Goal: Check status: Check status

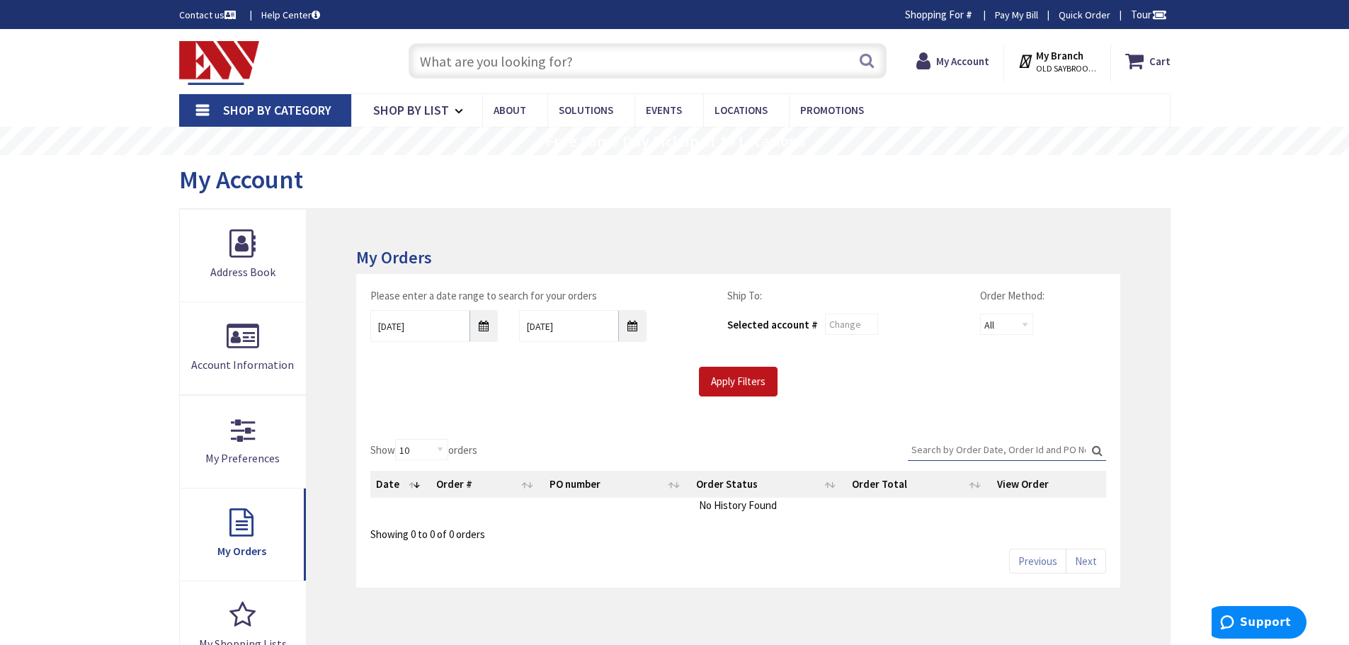
click at [1021, 447] on input "Search:" at bounding box center [1007, 449] width 198 height 21
type input "guz"
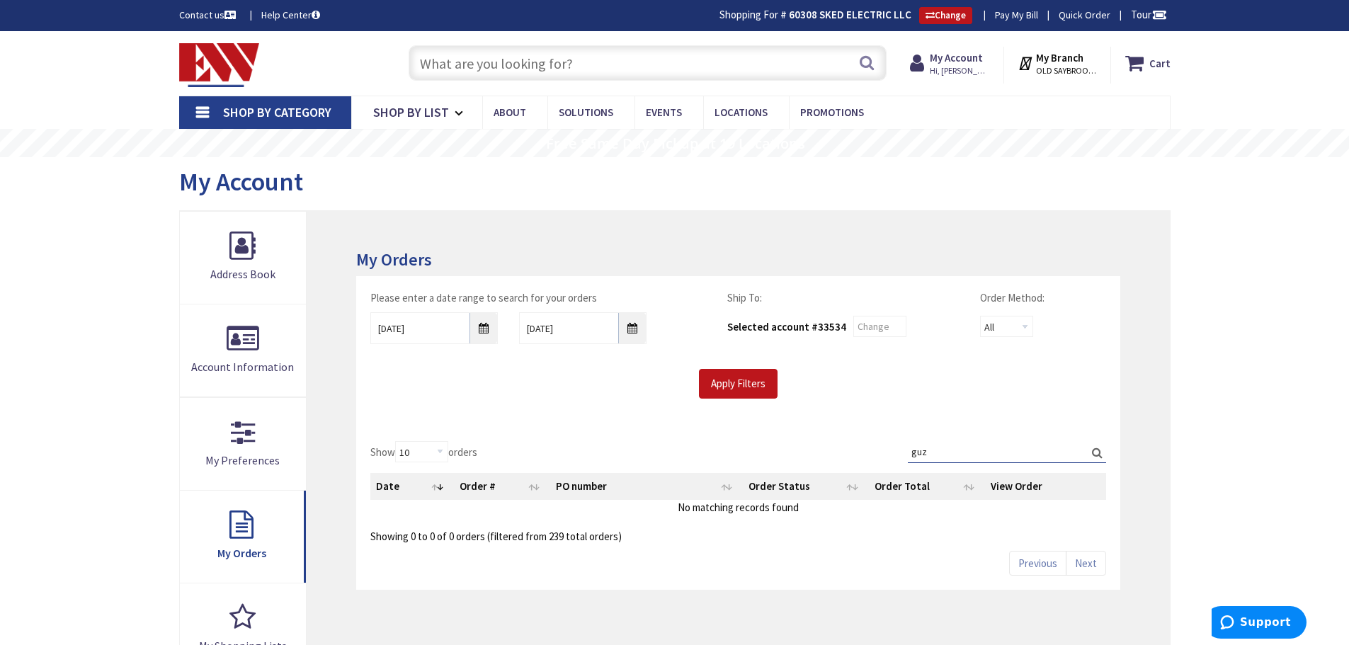
drag, startPoint x: 948, startPoint y: 458, endPoint x: 899, endPoint y: 453, distance: 49.8
click at [899, 453] on div "Show 10 25 50 100 orders Search: guz Date Order # PO number Order Status Order …" at bounding box center [737, 492] width 735 height 103
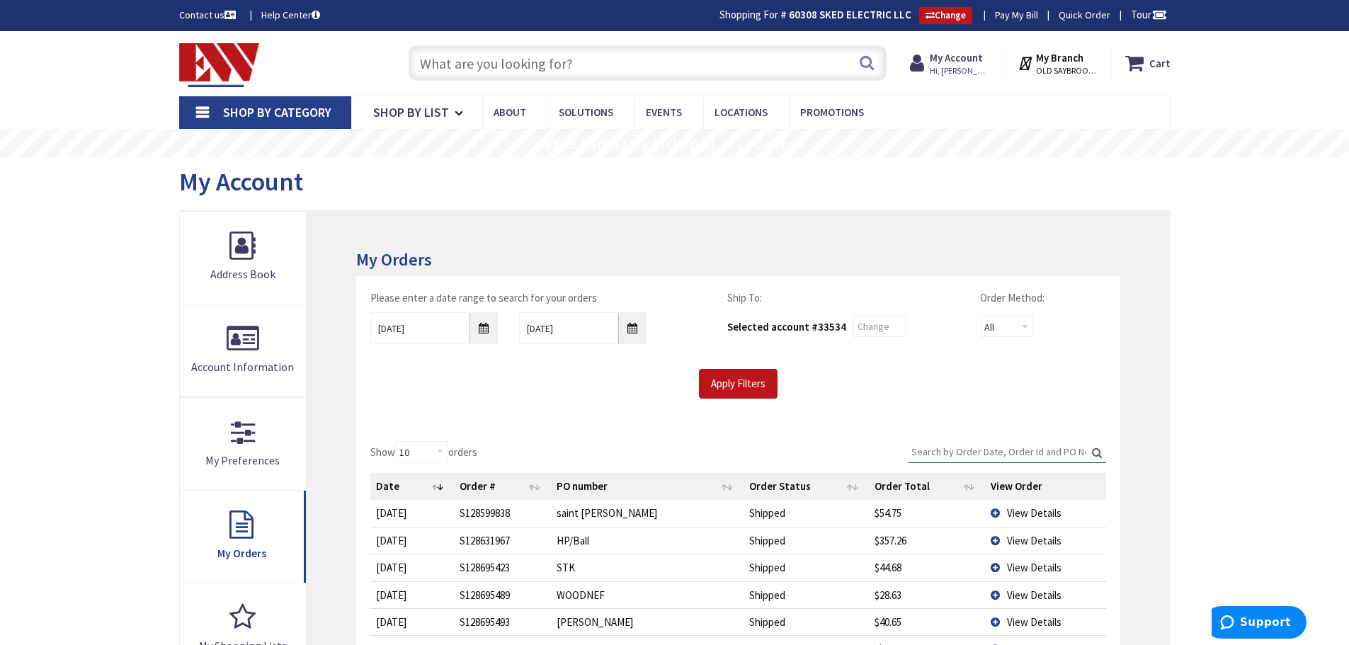
click at [982, 448] on input "Search:" at bounding box center [1007, 451] width 198 height 21
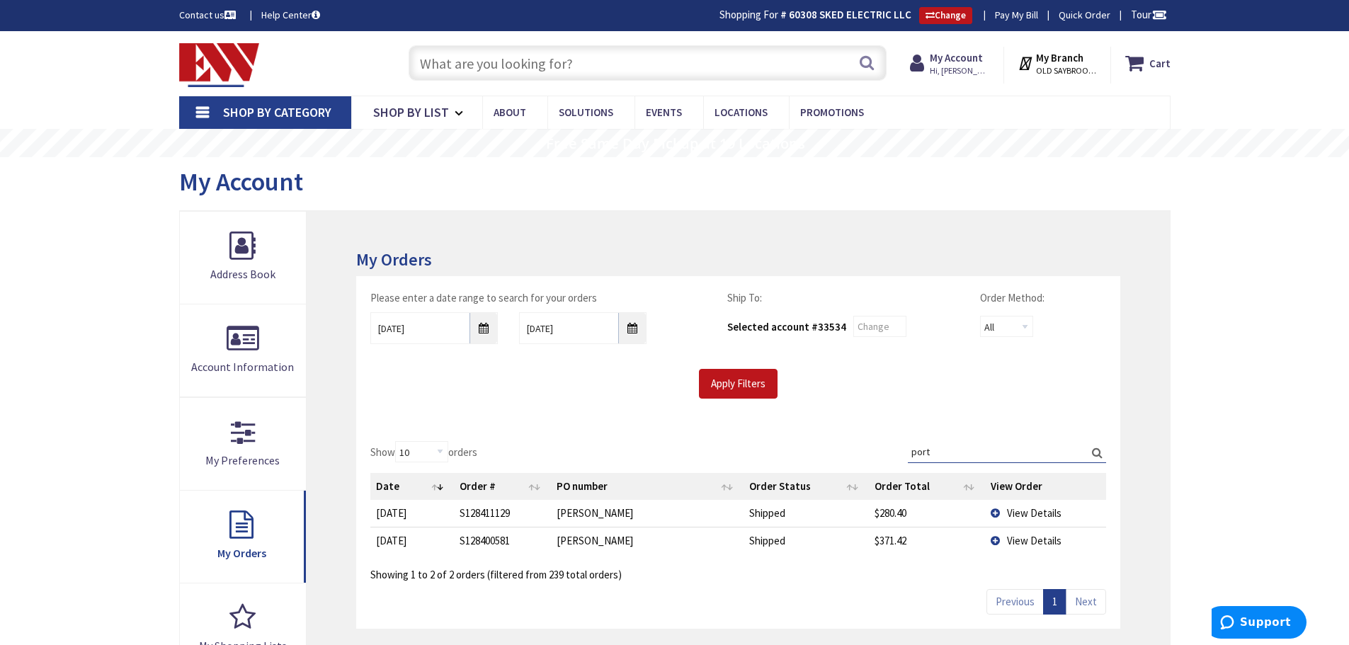
click at [1034, 520] on span "View Details" at bounding box center [1034, 512] width 55 height 13
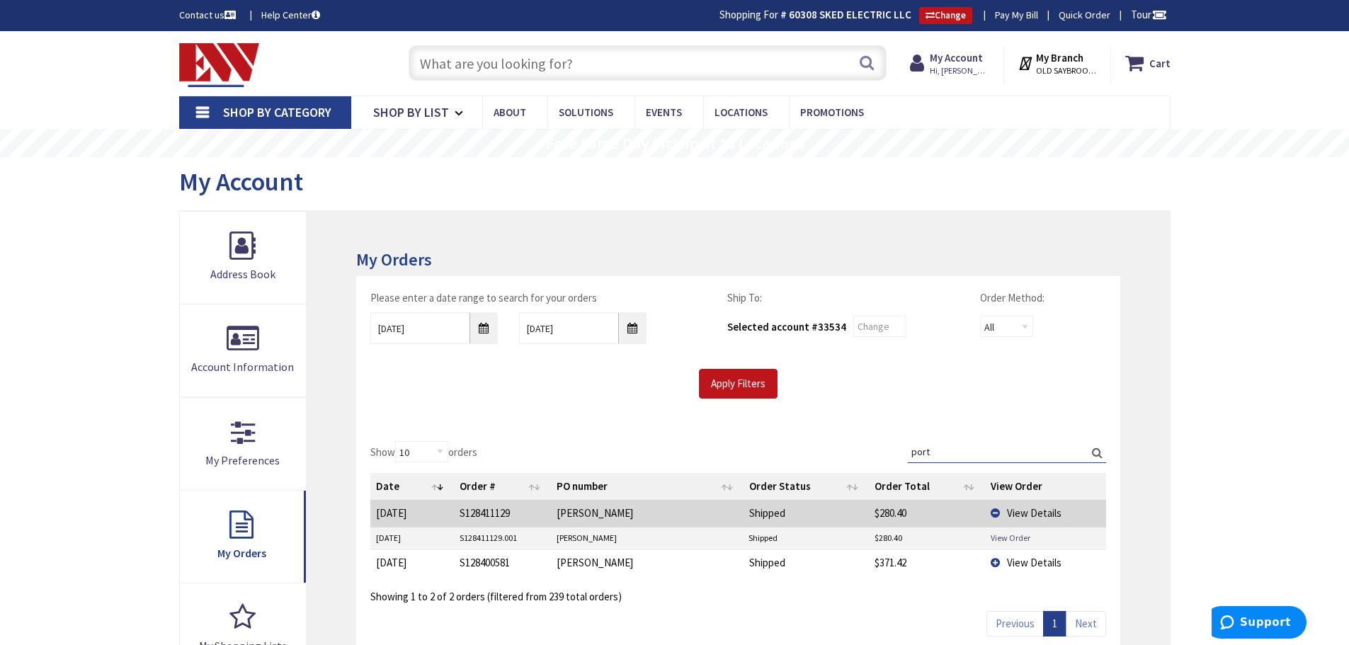
click at [1009, 539] on link "View Order" at bounding box center [1011, 538] width 40 height 12
click at [1021, 562] on span "View Details" at bounding box center [1034, 562] width 55 height 13
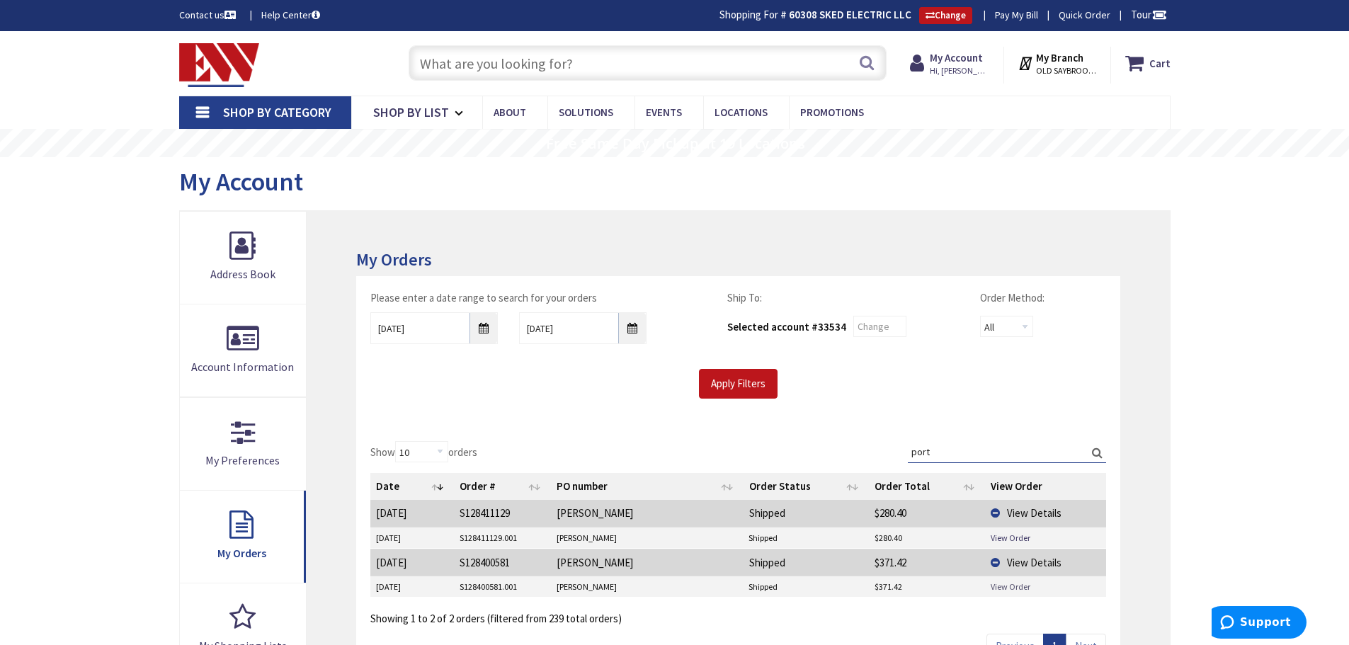
click at [1019, 592] on link "View Order" at bounding box center [1011, 587] width 40 height 12
drag, startPoint x: 941, startPoint y: 458, endPoint x: 886, endPoint y: 449, distance: 55.9
click at [886, 449] on div "Show 10 25 50 100 orders Search: port Date Order # PO number Order Status Order…" at bounding box center [737, 534] width 735 height 186
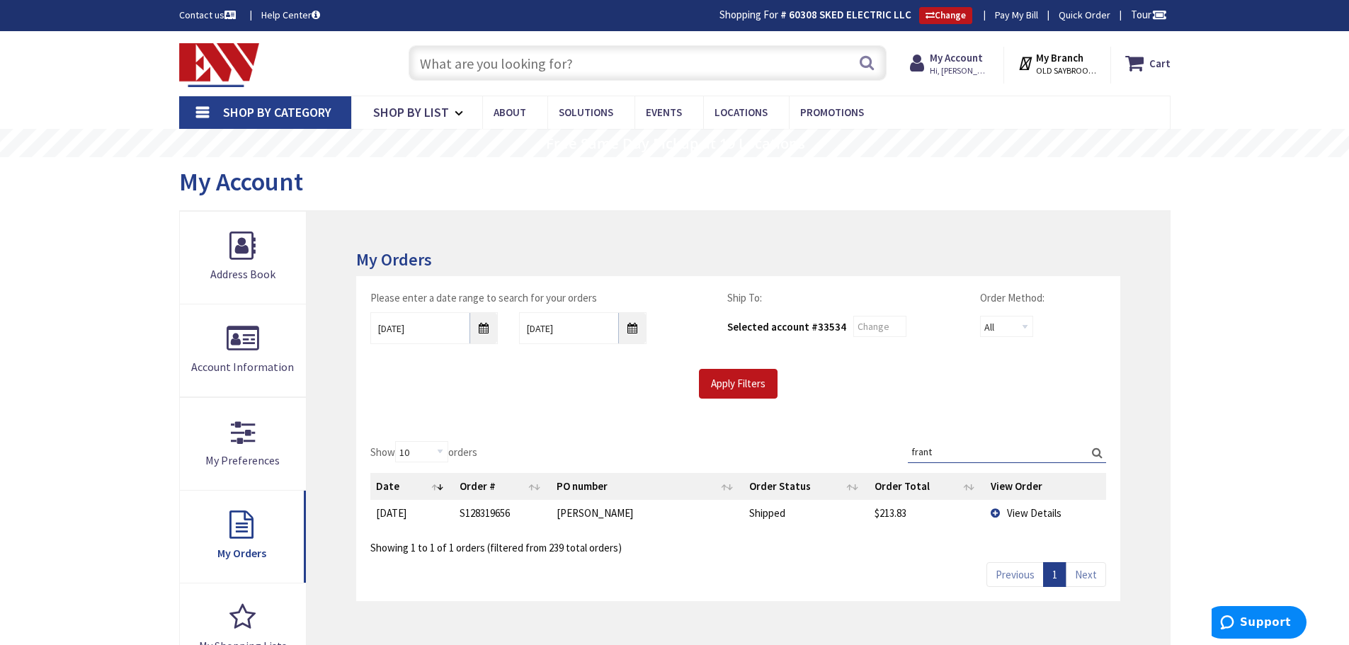
click at [1032, 511] on span "View Details" at bounding box center [1034, 512] width 55 height 13
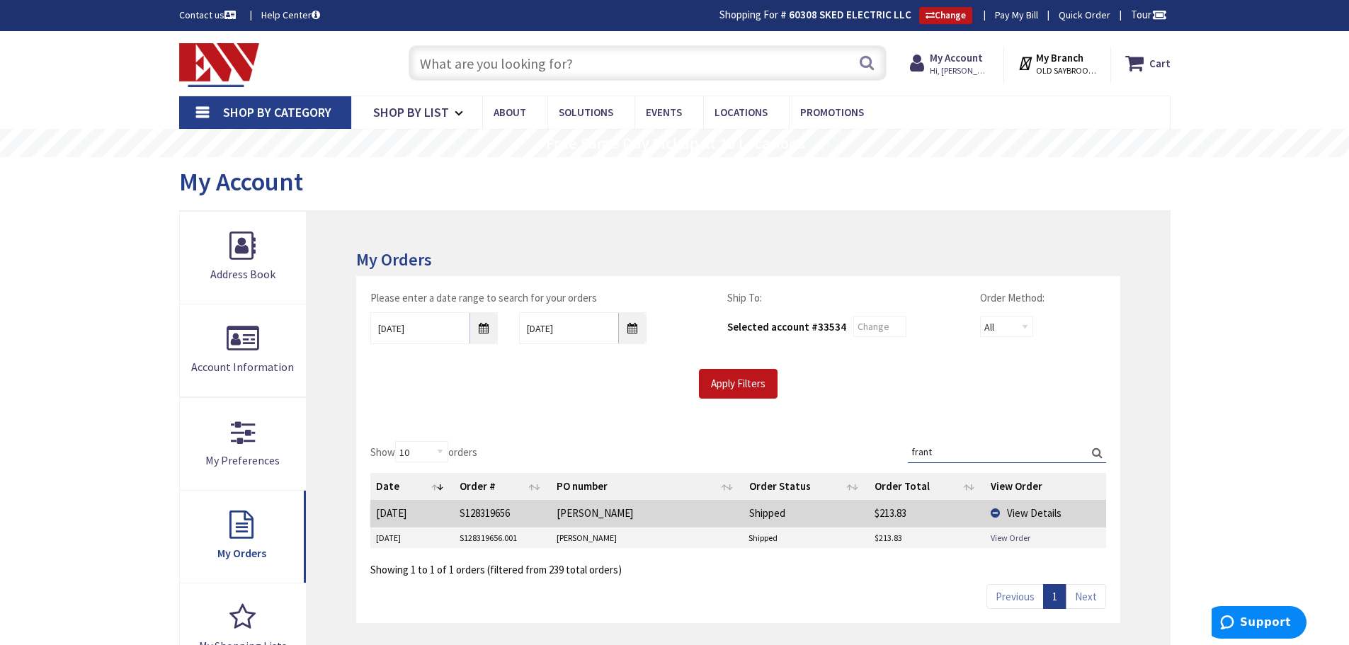
click at [1012, 541] on link "View Order" at bounding box center [1011, 538] width 40 height 12
drag, startPoint x: 939, startPoint y: 448, endPoint x: 905, endPoint y: 446, distance: 33.4
click at [905, 446] on div "Show 10 25 50 100 orders Search: frant Date Order # PO number Order Status Orde…" at bounding box center [737, 509] width 735 height 136
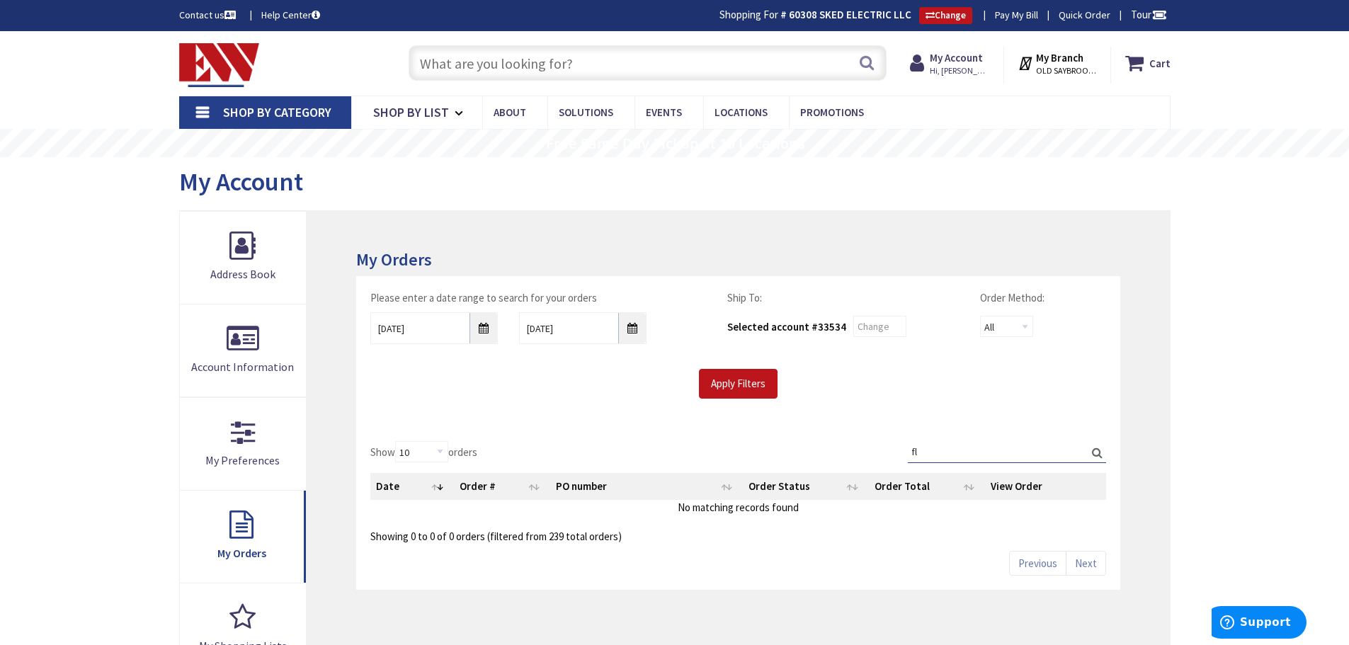
type input "f"
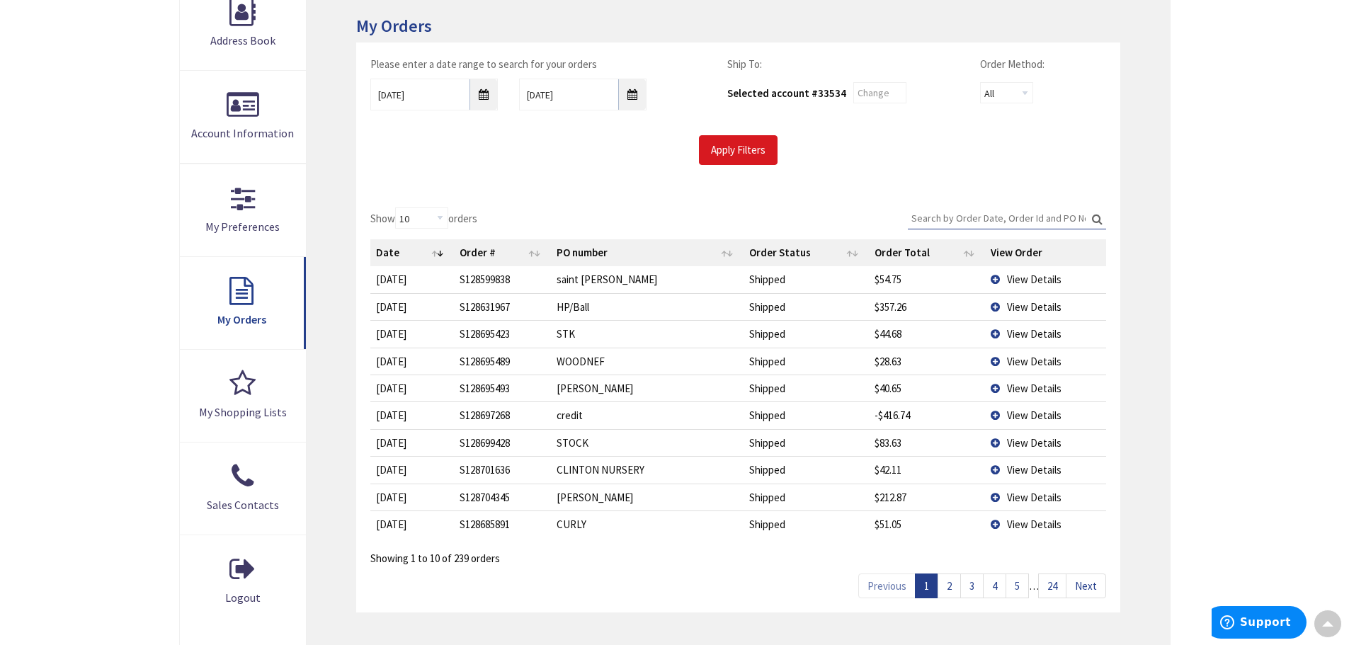
scroll to position [354, 0]
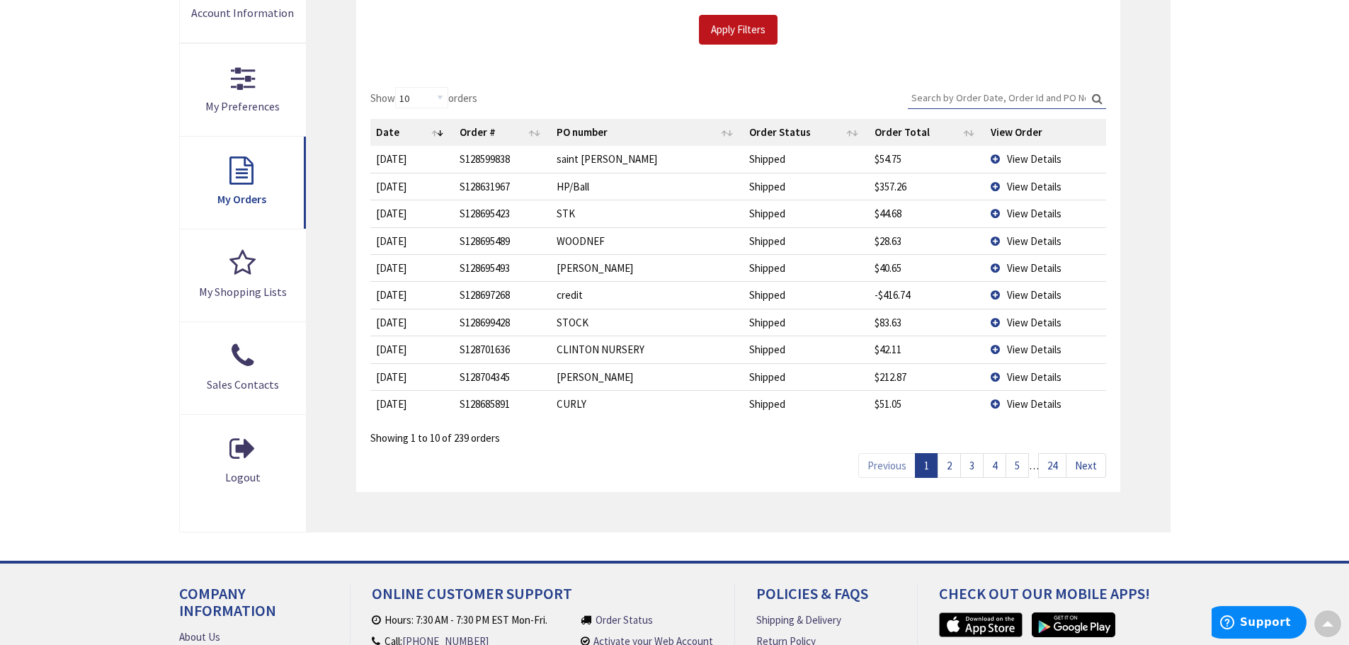
click at [975, 469] on link "3" at bounding box center [972, 465] width 23 height 25
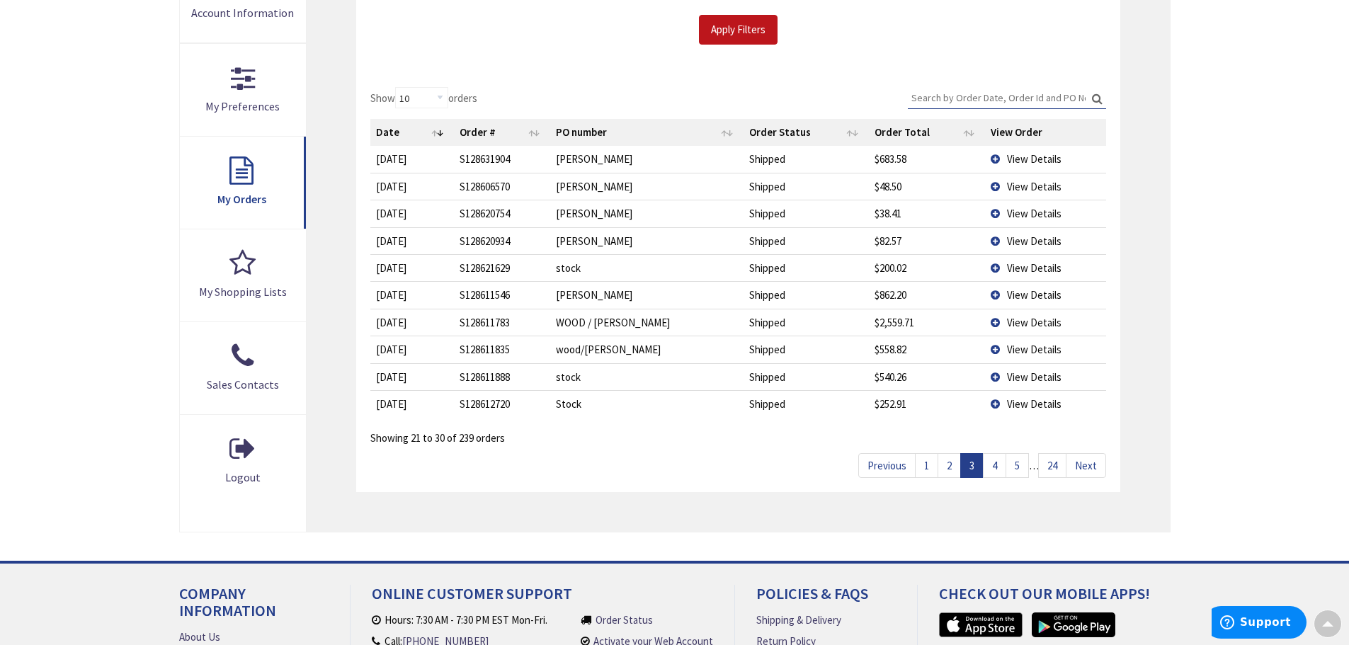
click at [992, 467] on link "4" at bounding box center [994, 465] width 23 height 25
click at [1019, 472] on link "5" at bounding box center [1017, 465] width 23 height 25
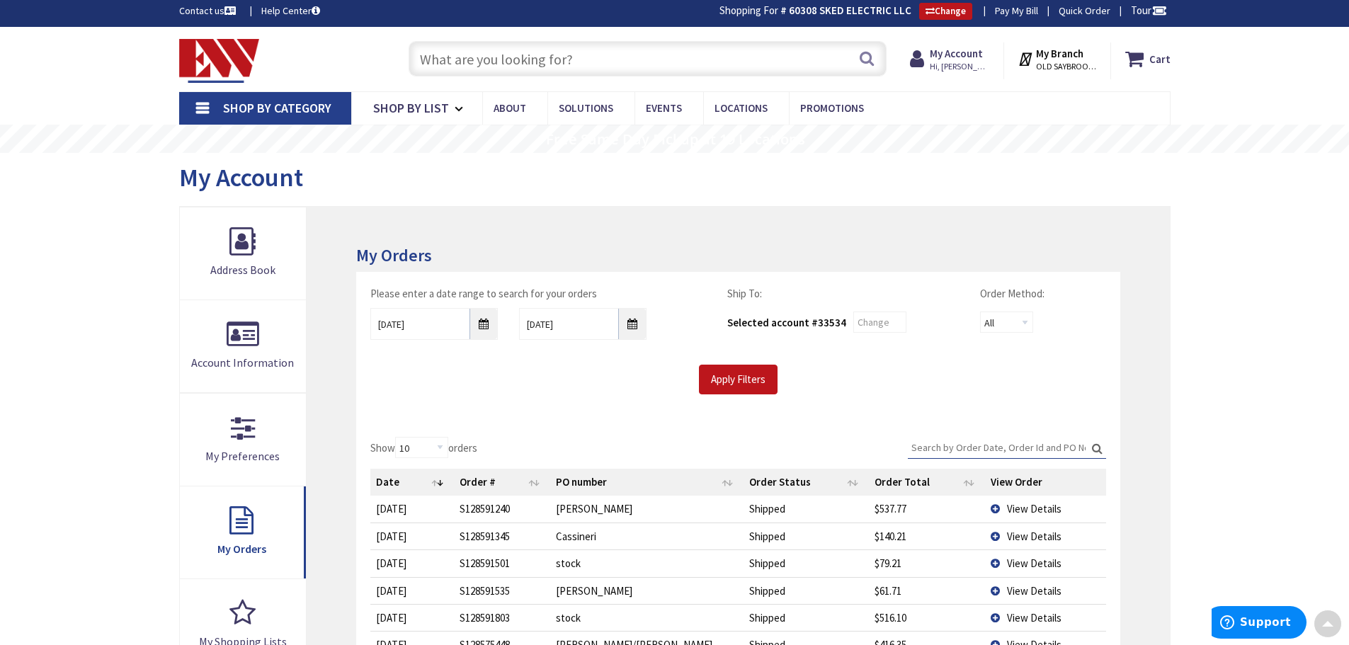
scroll to position [0, 0]
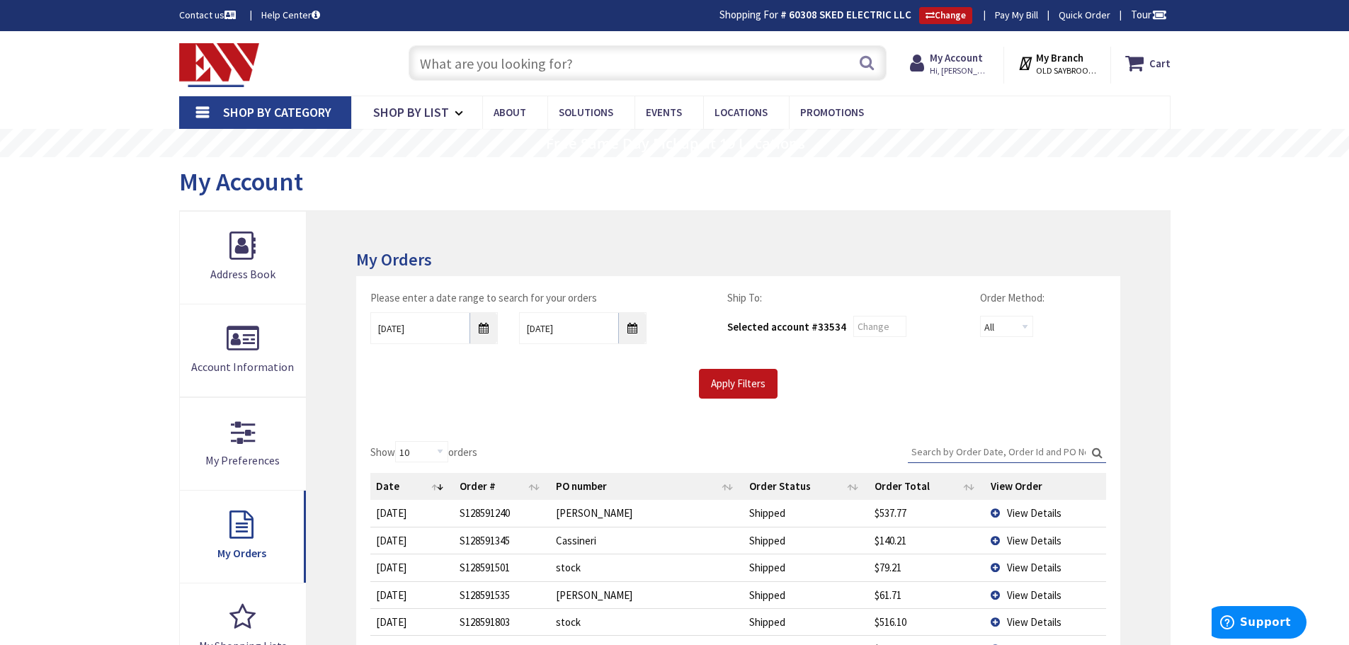
click at [468, 62] on input "text" at bounding box center [648, 62] width 478 height 35
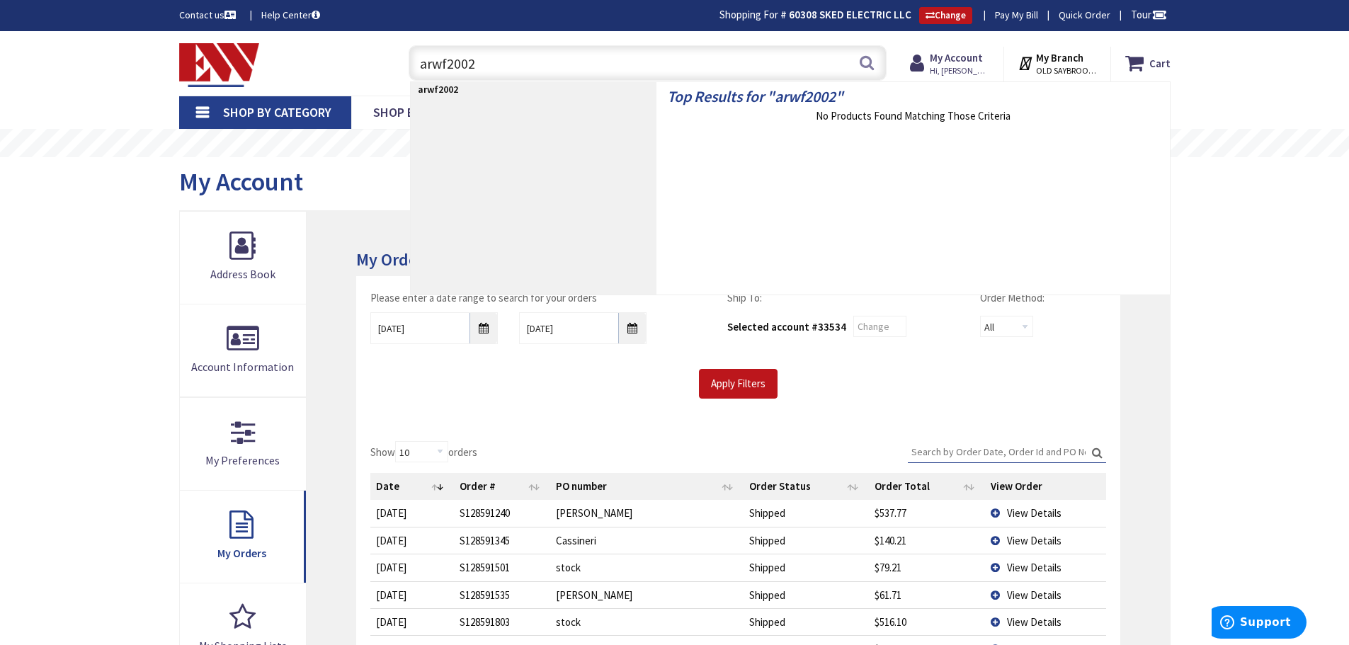
drag, startPoint x: 524, startPoint y: 61, endPoint x: 409, endPoint y: 63, distance: 115.5
click at [409, 63] on input "arwf2002" at bounding box center [648, 62] width 478 height 35
drag, startPoint x: 487, startPoint y: 67, endPoint x: 392, endPoint y: 64, distance: 94.9
click at [392, 64] on div "arwf2002 arwf2002 Search" at bounding box center [644, 62] width 506 height 45
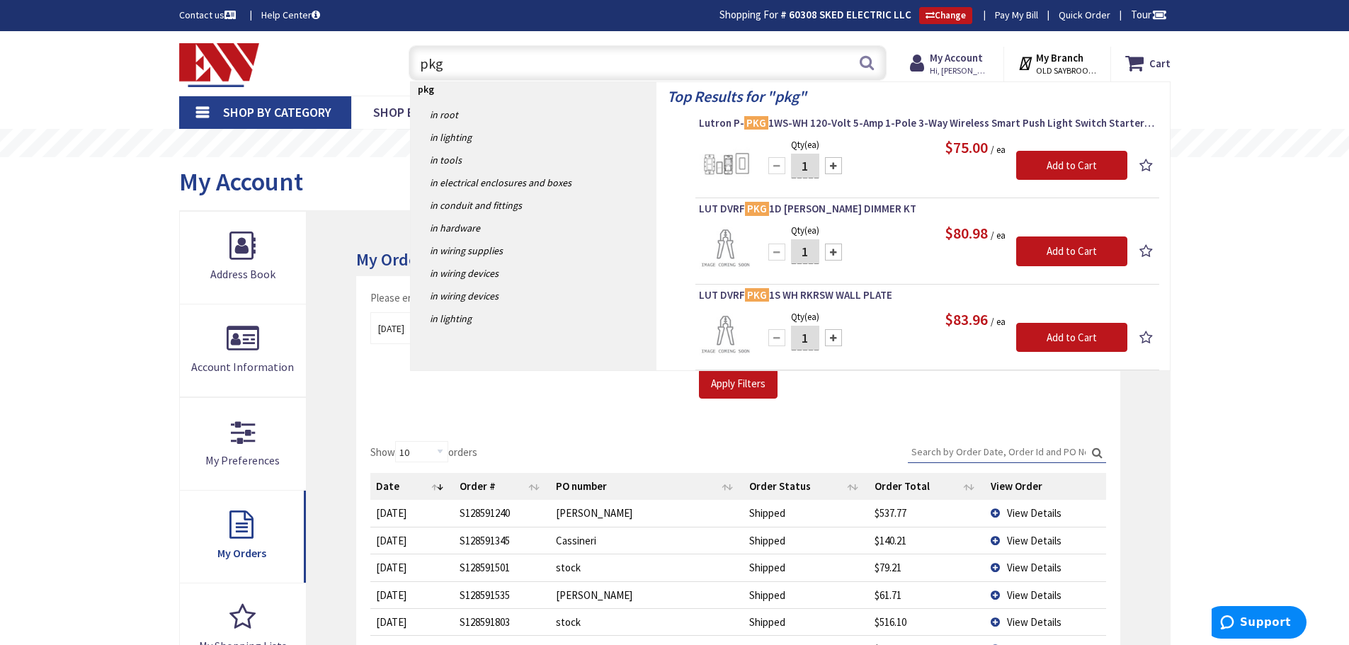
type input "pkg"
drag, startPoint x: 450, startPoint y: 67, endPoint x: 398, endPoint y: 78, distance: 52.9
click at [400, 78] on div "pkg pkg Search" at bounding box center [644, 62] width 506 height 45
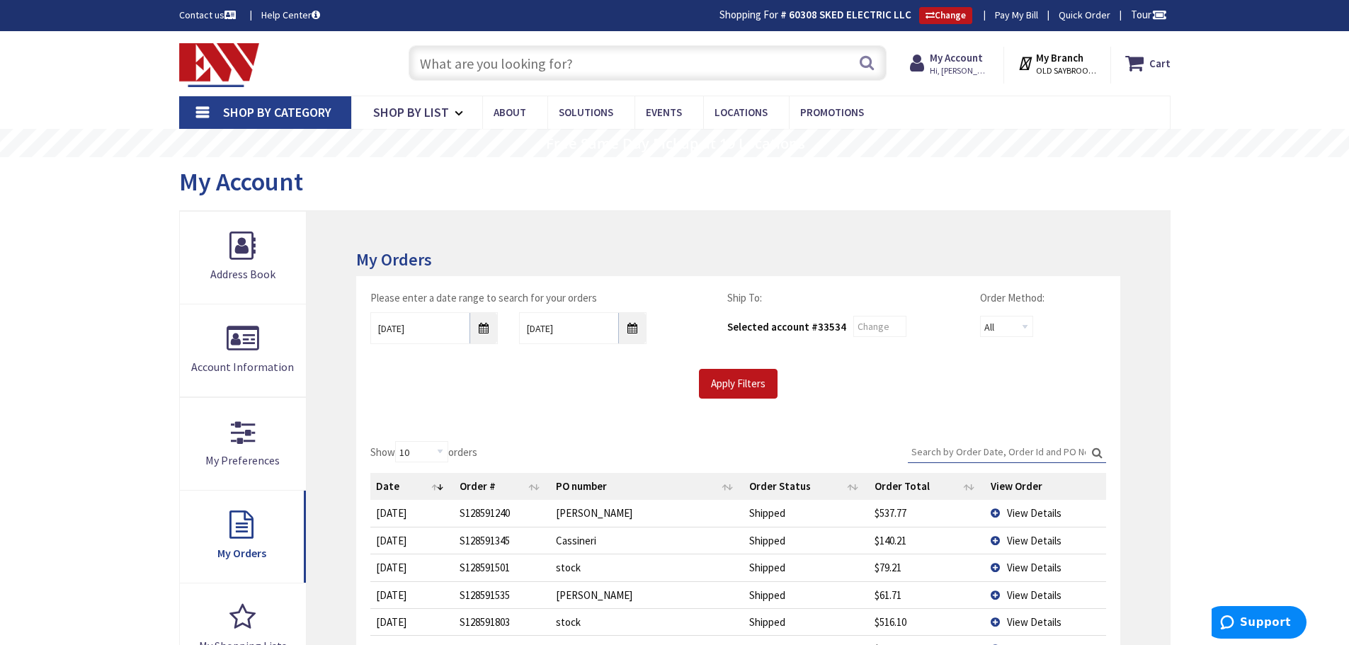
click at [980, 451] on input "Search:" at bounding box center [1007, 451] width 198 height 21
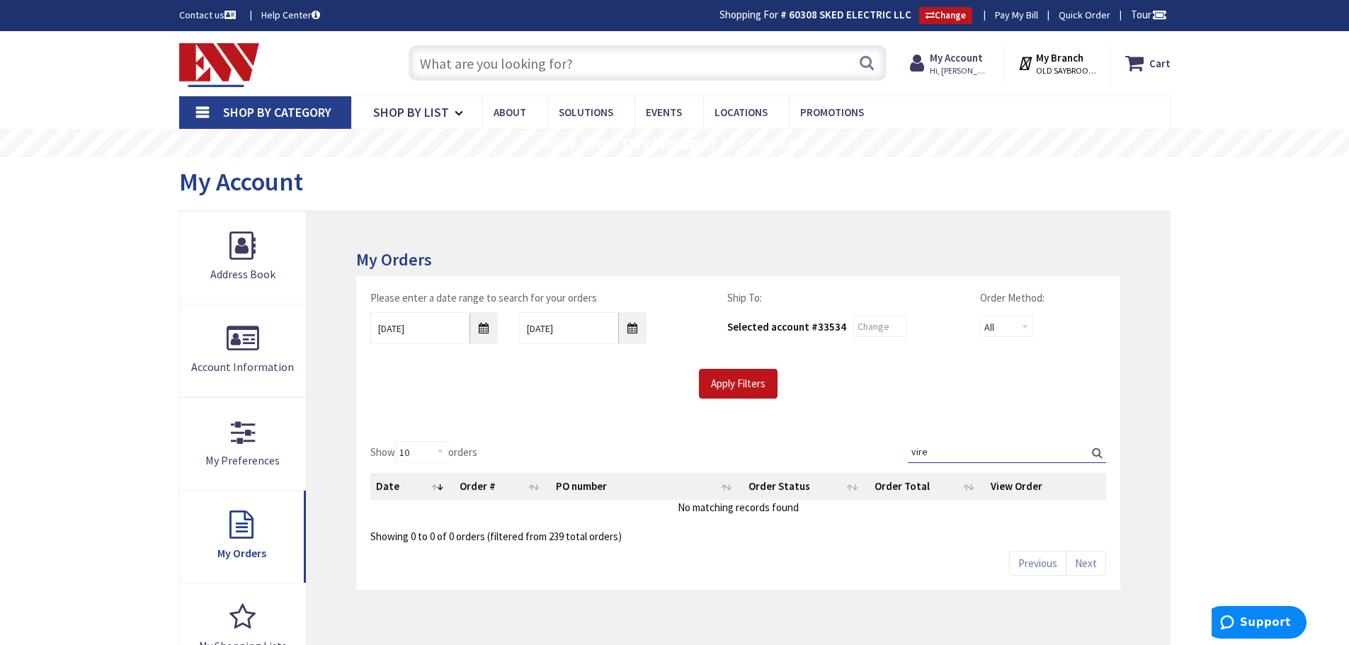
drag, startPoint x: 941, startPoint y: 459, endPoint x: 904, endPoint y: 458, distance: 36.9
click at [905, 458] on div "Show 10 25 50 100 orders Search: vire Date Order # PO number Order Status Order…" at bounding box center [737, 492] width 735 height 103
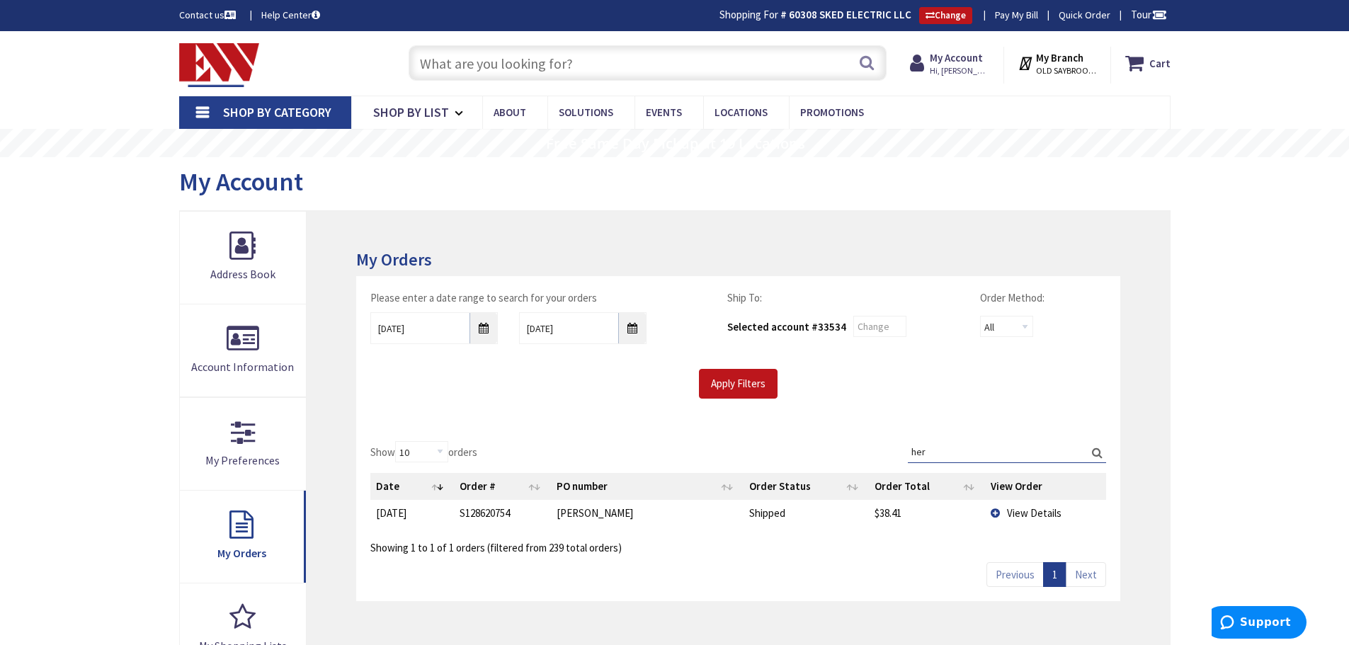
click at [1026, 514] on span "View Details" at bounding box center [1034, 512] width 55 height 13
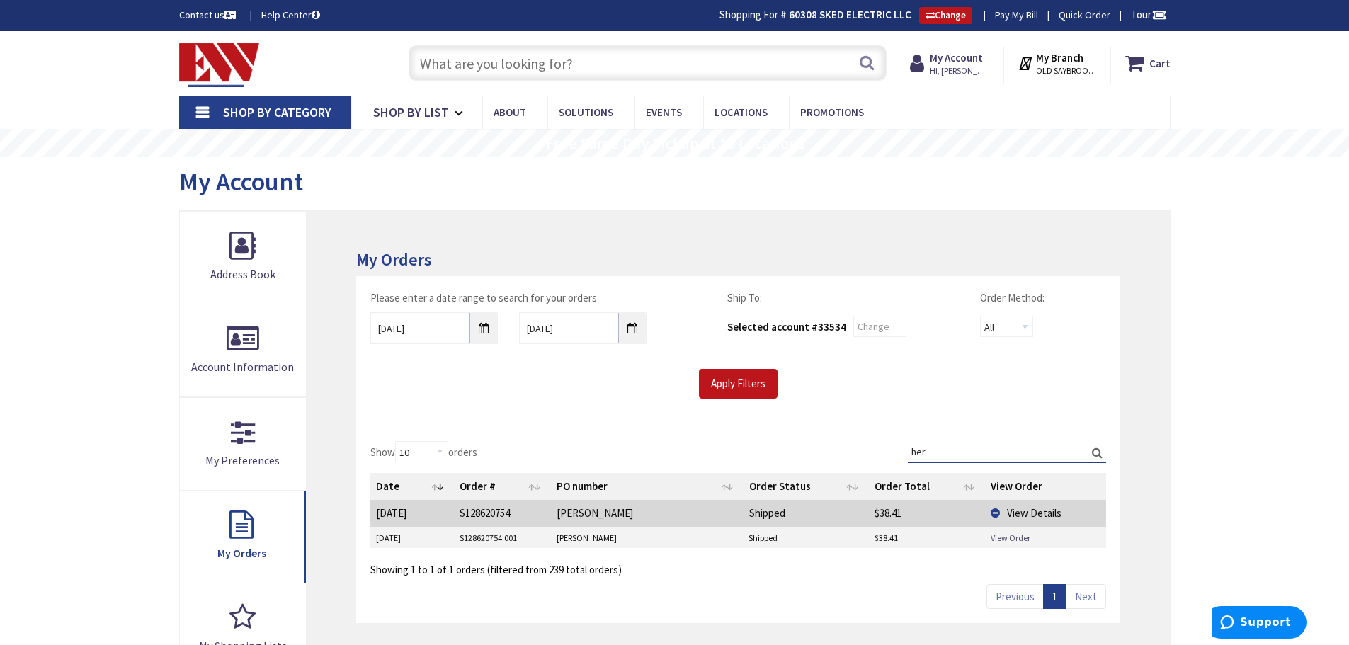
click at [1011, 538] on link "View Order" at bounding box center [1011, 538] width 40 height 12
drag, startPoint x: 950, startPoint y: 449, endPoint x: 909, endPoint y: 451, distance: 41.1
click at [909, 451] on input "her" at bounding box center [1007, 451] width 198 height 21
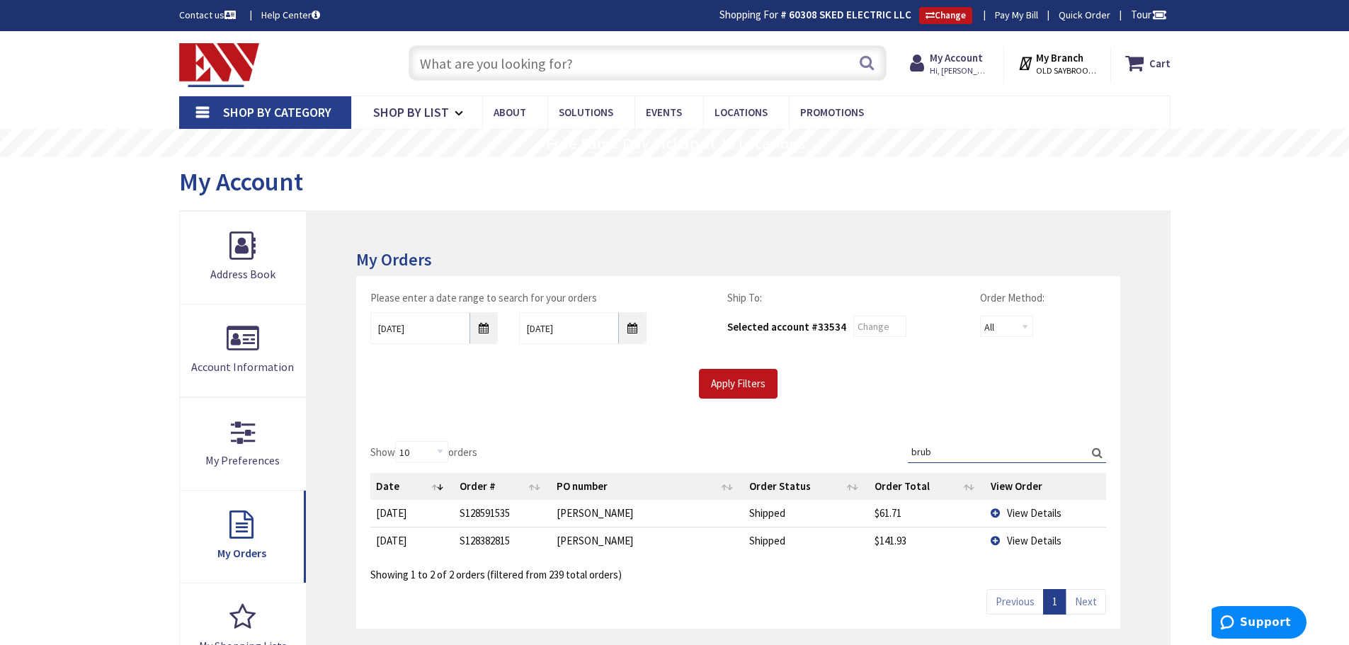
type input "brub"
click at [1040, 538] on span "View Details" at bounding box center [1034, 540] width 55 height 13
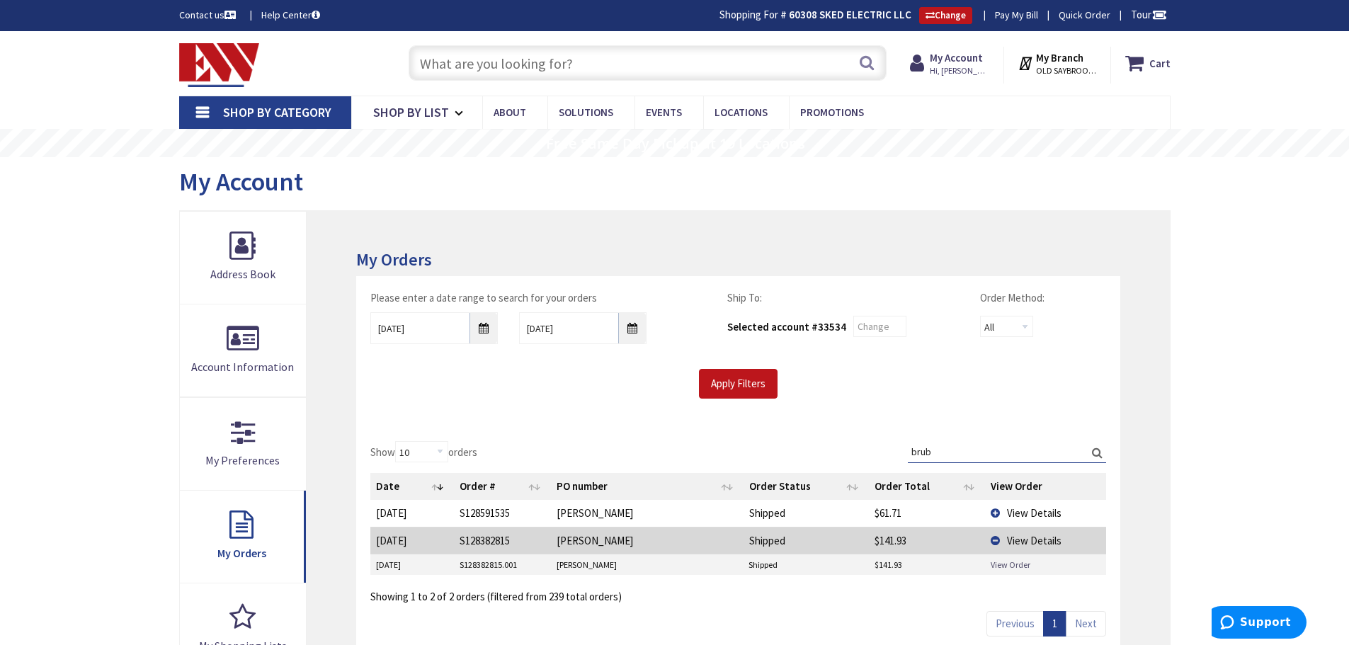
click at [1014, 565] on link "View Order" at bounding box center [1011, 565] width 40 height 12
click at [549, 57] on input "text" at bounding box center [648, 62] width 478 height 35
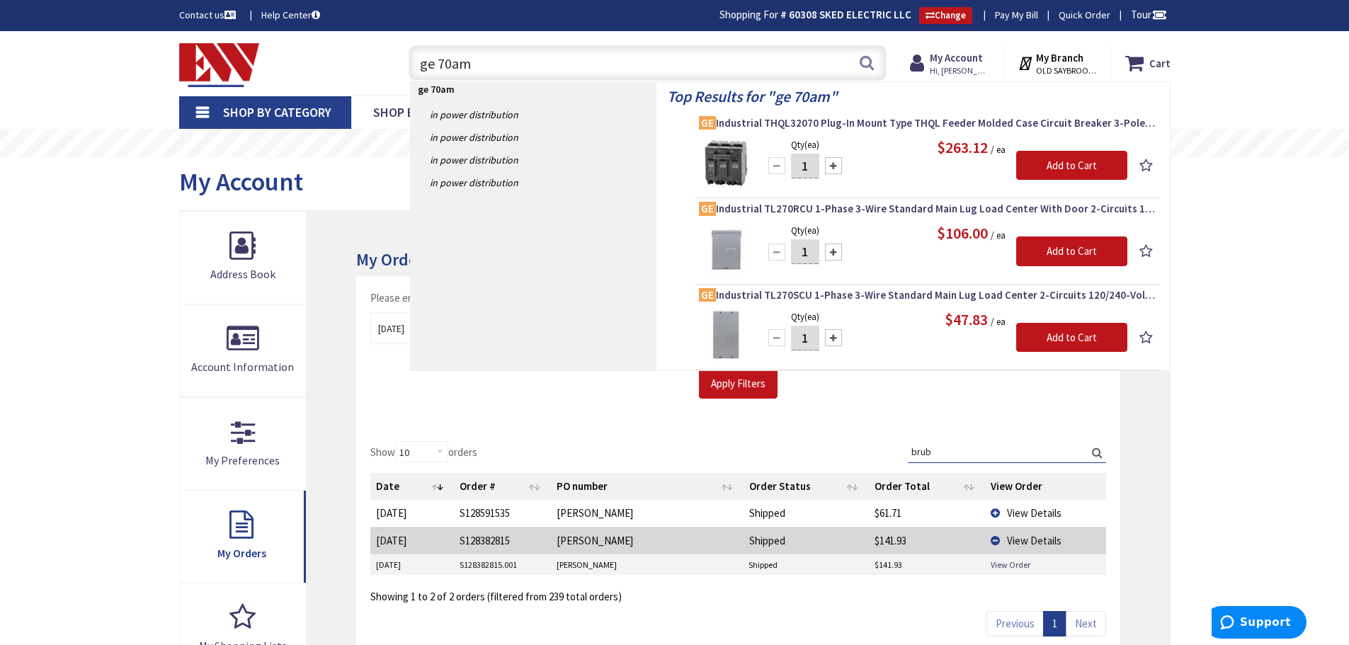
type input "ge 70am"
click at [1033, 514] on span "View Details" at bounding box center [1034, 512] width 55 height 13
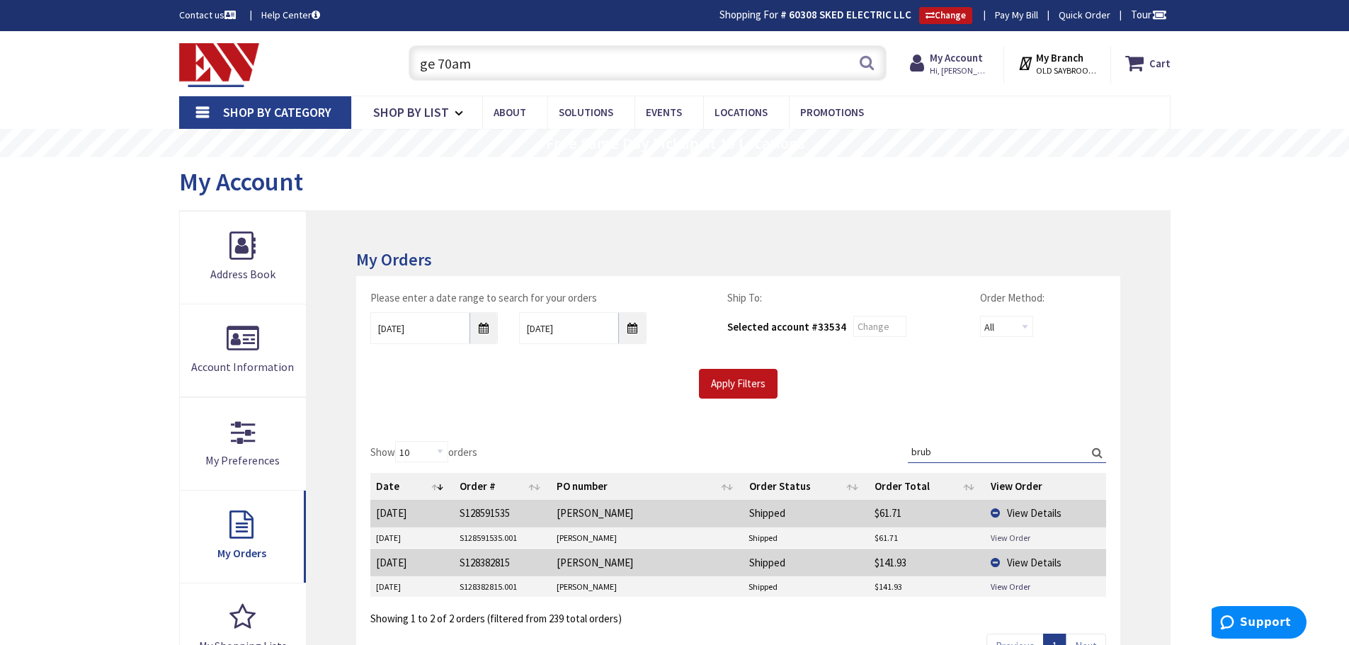
click at [1009, 538] on link "View Order" at bounding box center [1011, 538] width 40 height 12
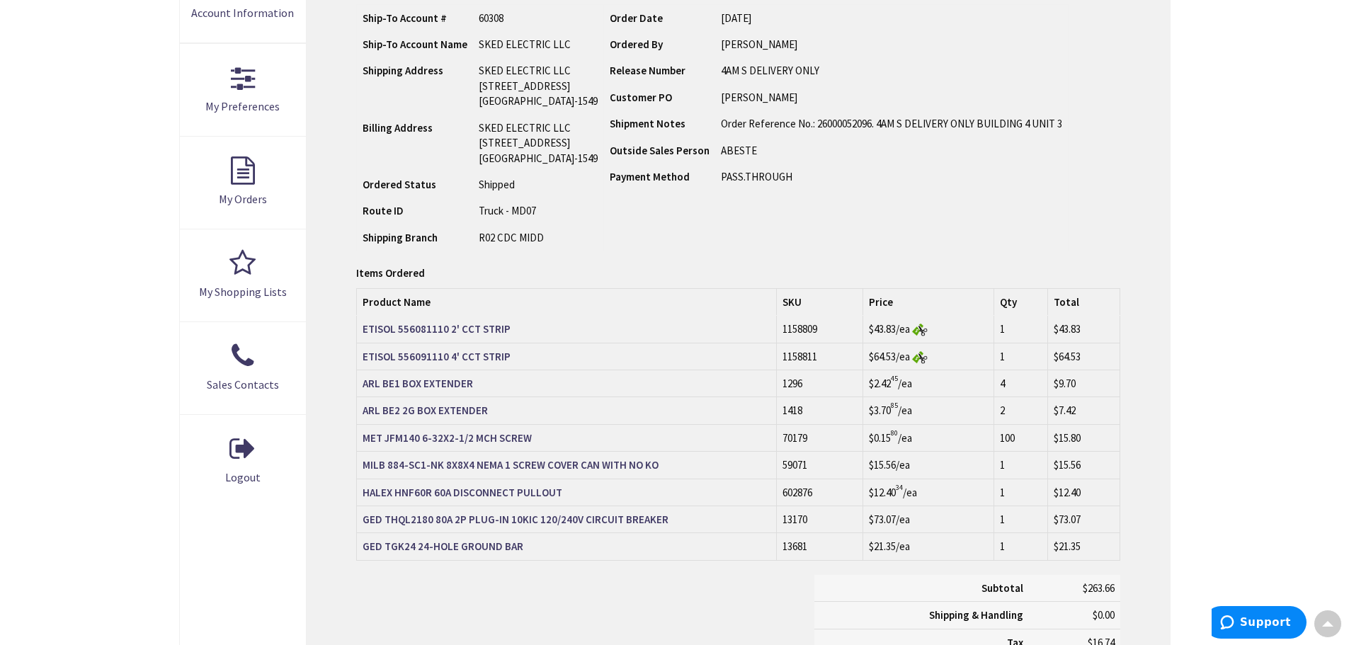
scroll to position [356, 0]
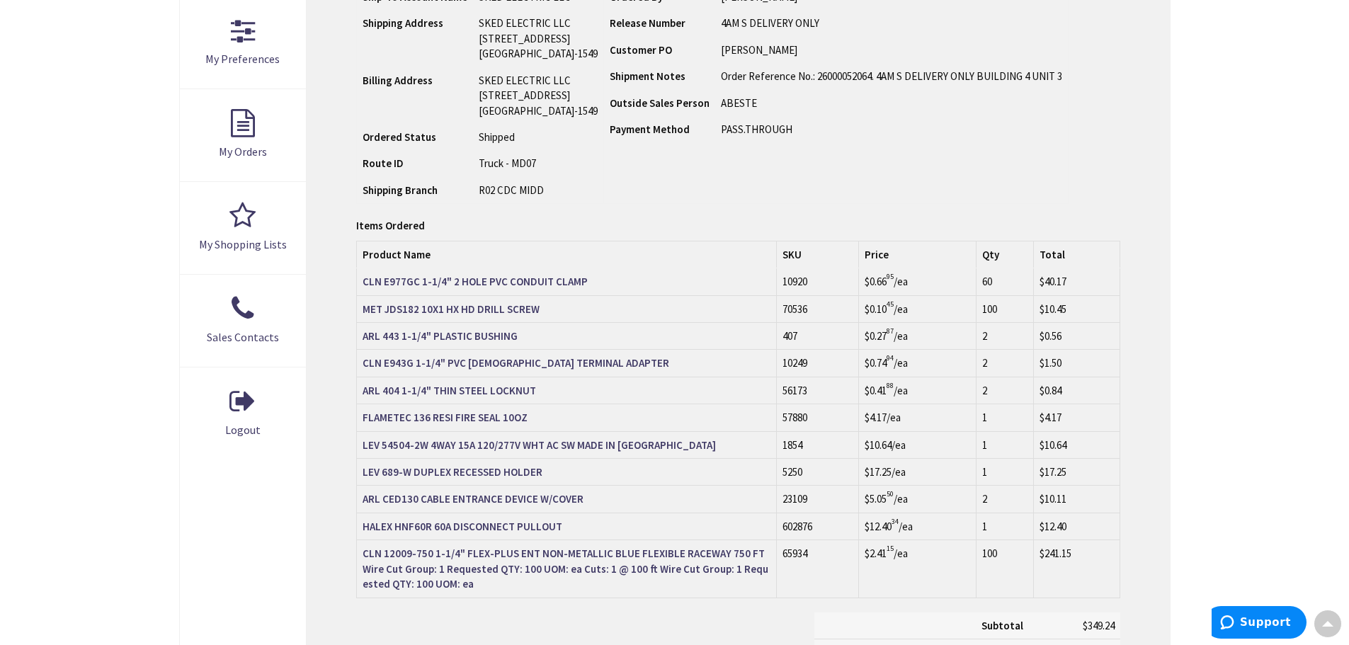
scroll to position [427, 0]
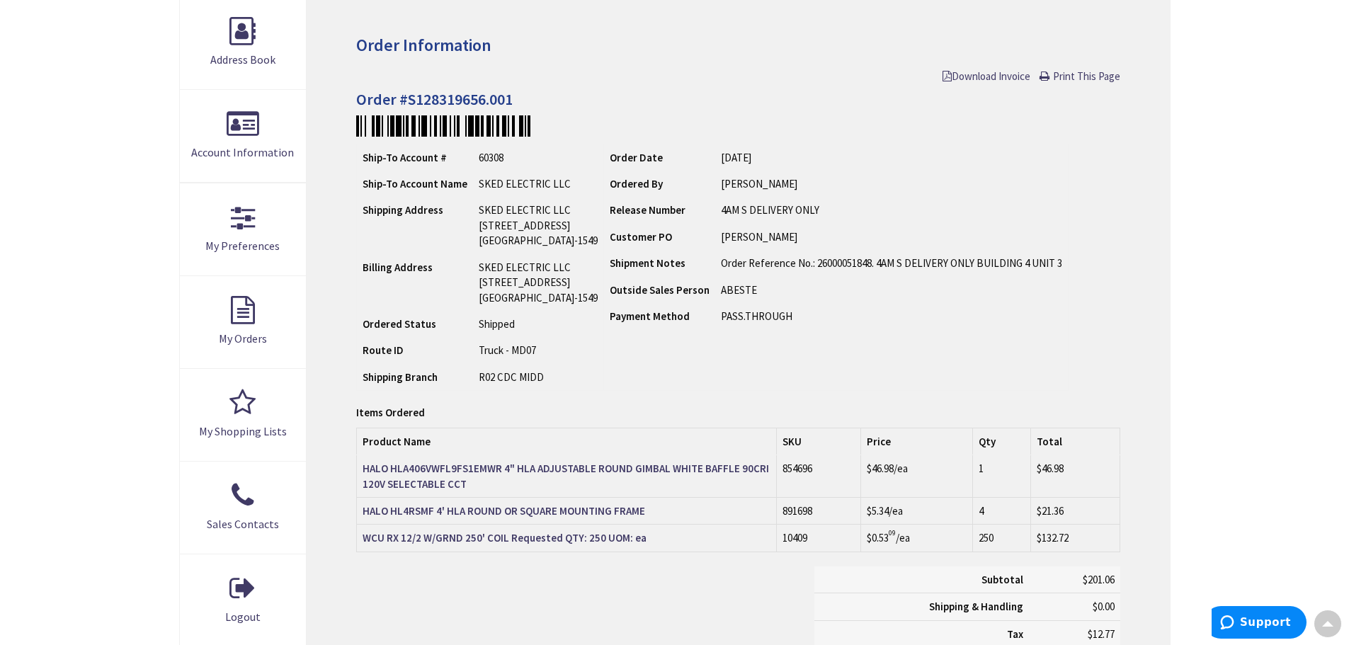
scroll to position [215, 0]
click at [627, 514] on strong "HALO HL4RSMF 4' HLA ROUND OR SQUARE MOUNTING FRAME" at bounding box center [504, 510] width 283 height 13
click at [594, 509] on strong "HALO HL4RSMF 4' HLA ROUND OR SQUARE MOUNTING FRAME" at bounding box center [504, 510] width 283 height 13
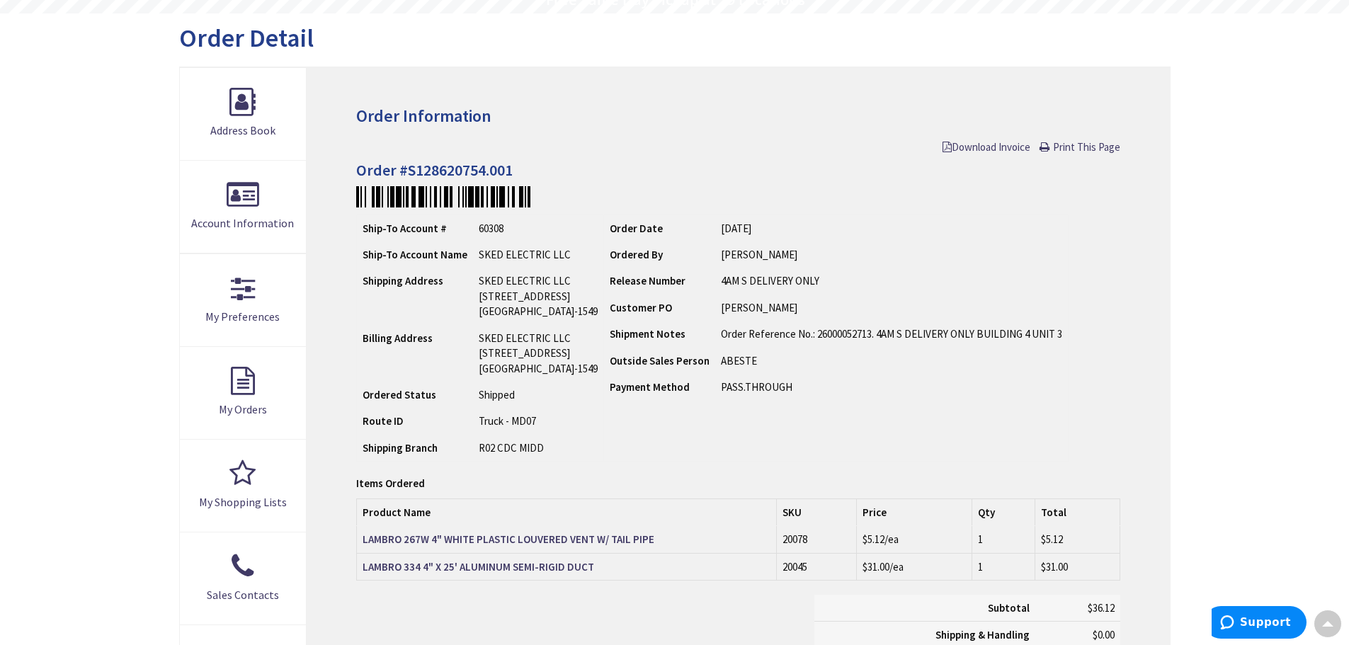
scroll to position [144, 0]
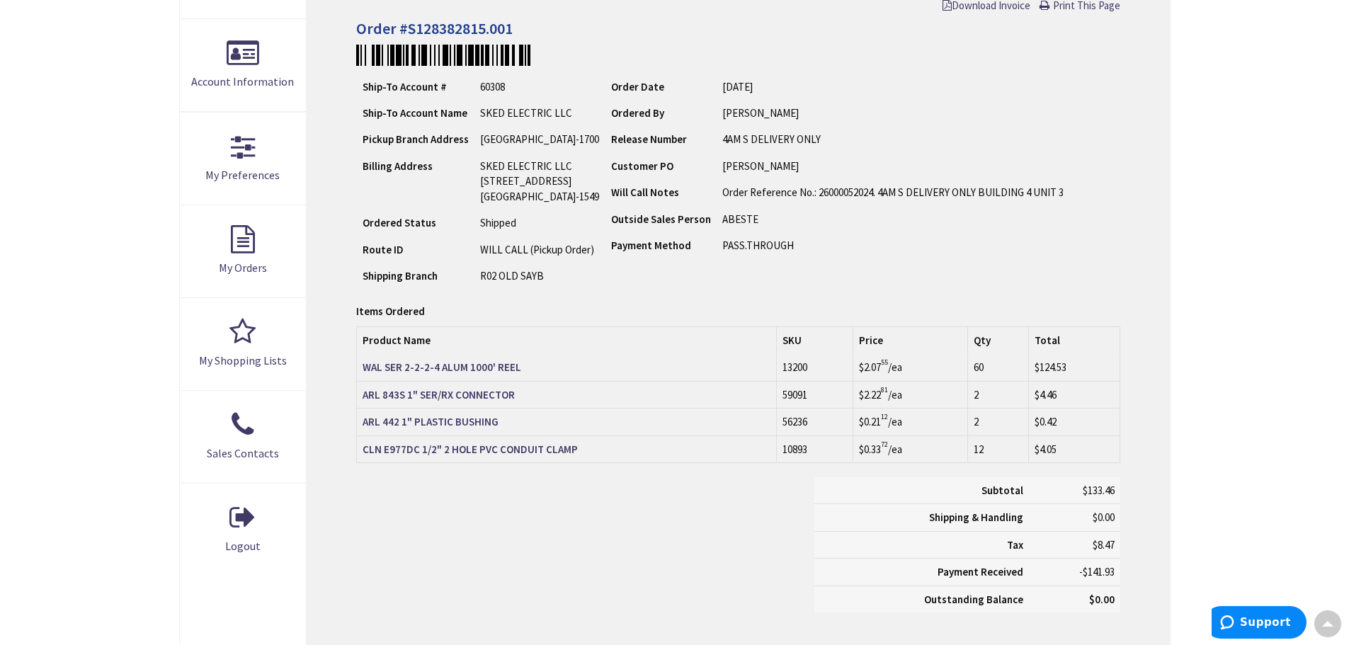
click at [598, 568] on div "Subtotal $133.46 Shipping & Handling $0.00 Tax $8.47 Payment Received" at bounding box center [738, 551] width 785 height 149
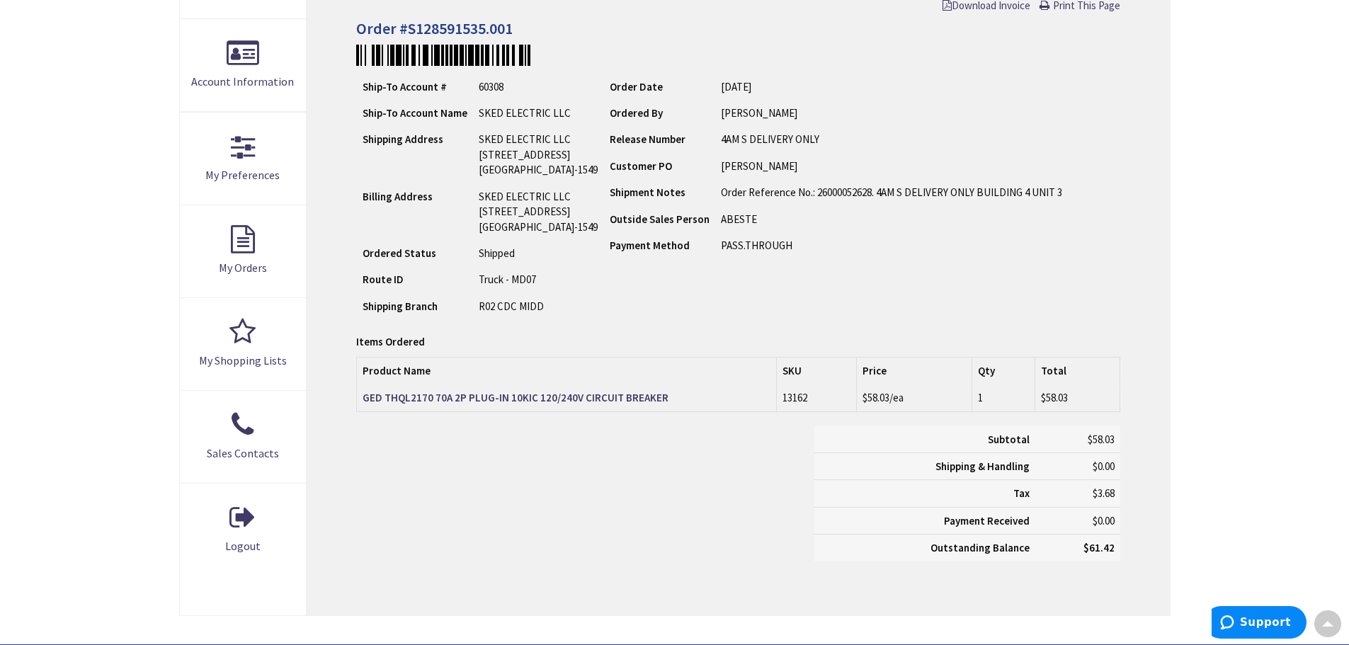
scroll to position [285, 0]
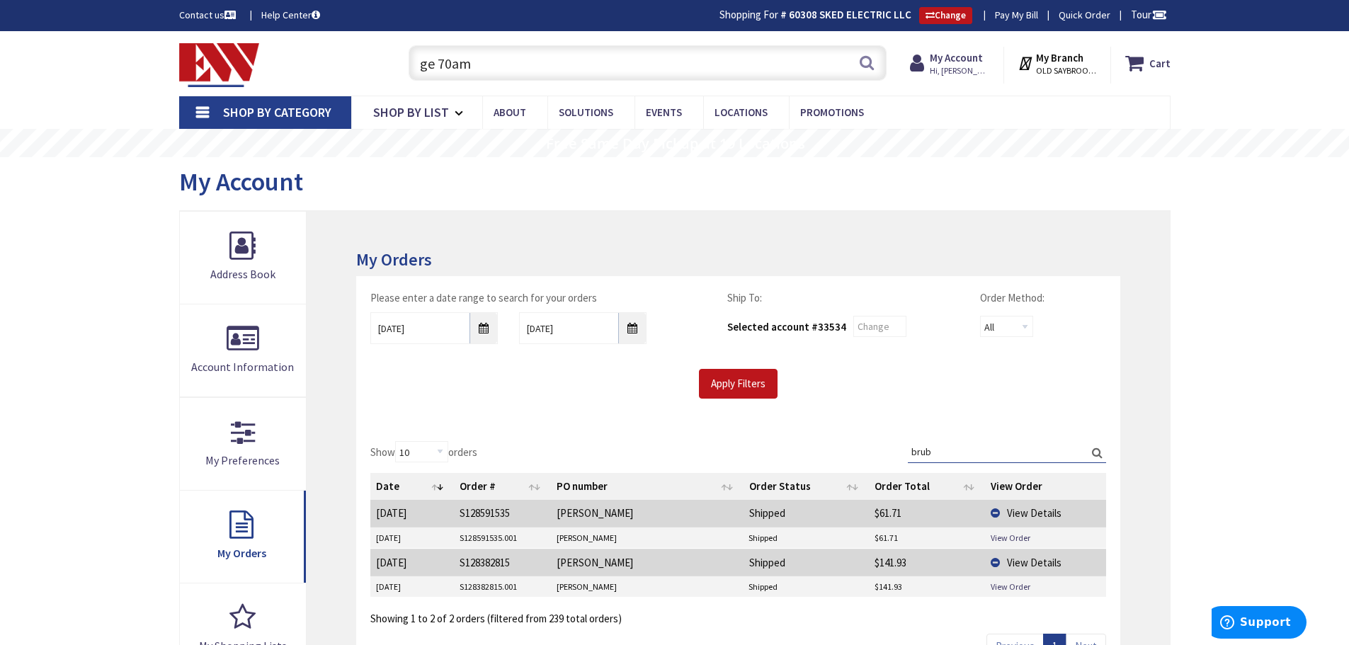
drag, startPoint x: 438, startPoint y: 69, endPoint x: 390, endPoint y: 66, distance: 48.3
click at [390, 66] on div "Toggle Nav ge 70am ge 70am Search Cart My Cart Close You have no items in your …" at bounding box center [675, 63] width 1013 height 47
drag, startPoint x: 949, startPoint y: 451, endPoint x: 907, endPoint y: 449, distance: 42.6
click at [907, 449] on div "Show 10 25 50 100 orders Search: brub Date Order # PO number Order Status Order…" at bounding box center [737, 534] width 735 height 186
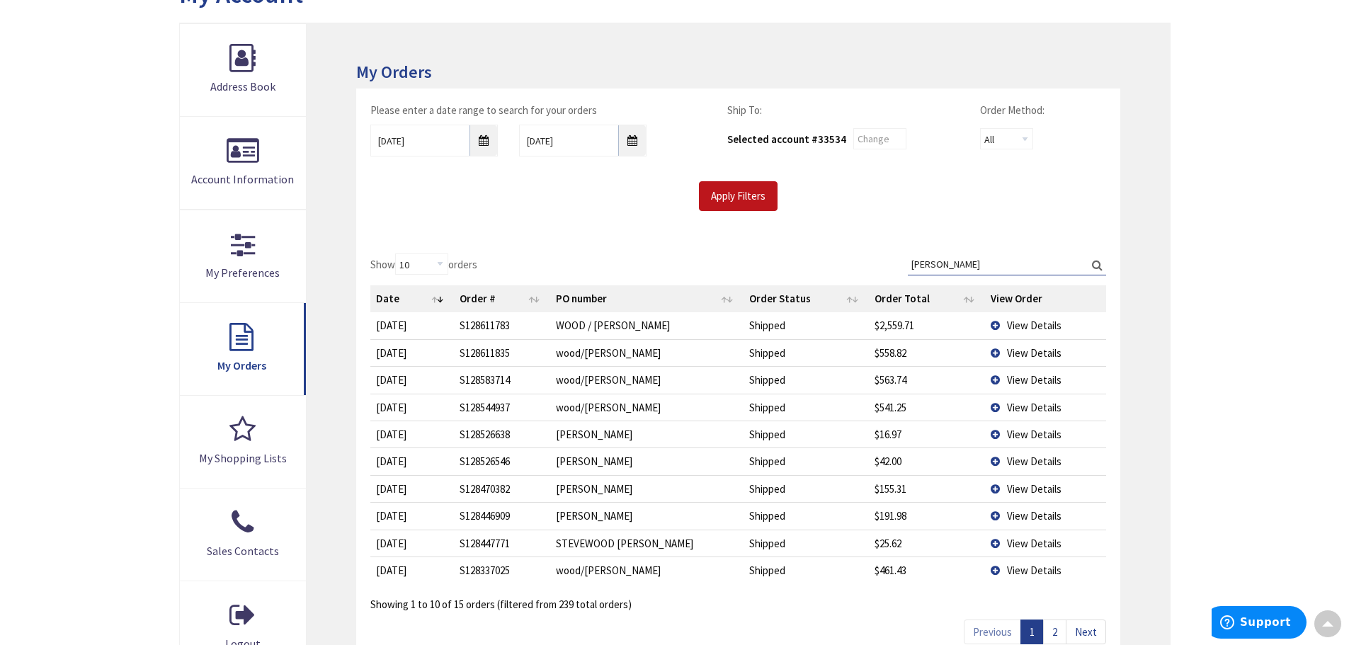
scroll to position [213, 0]
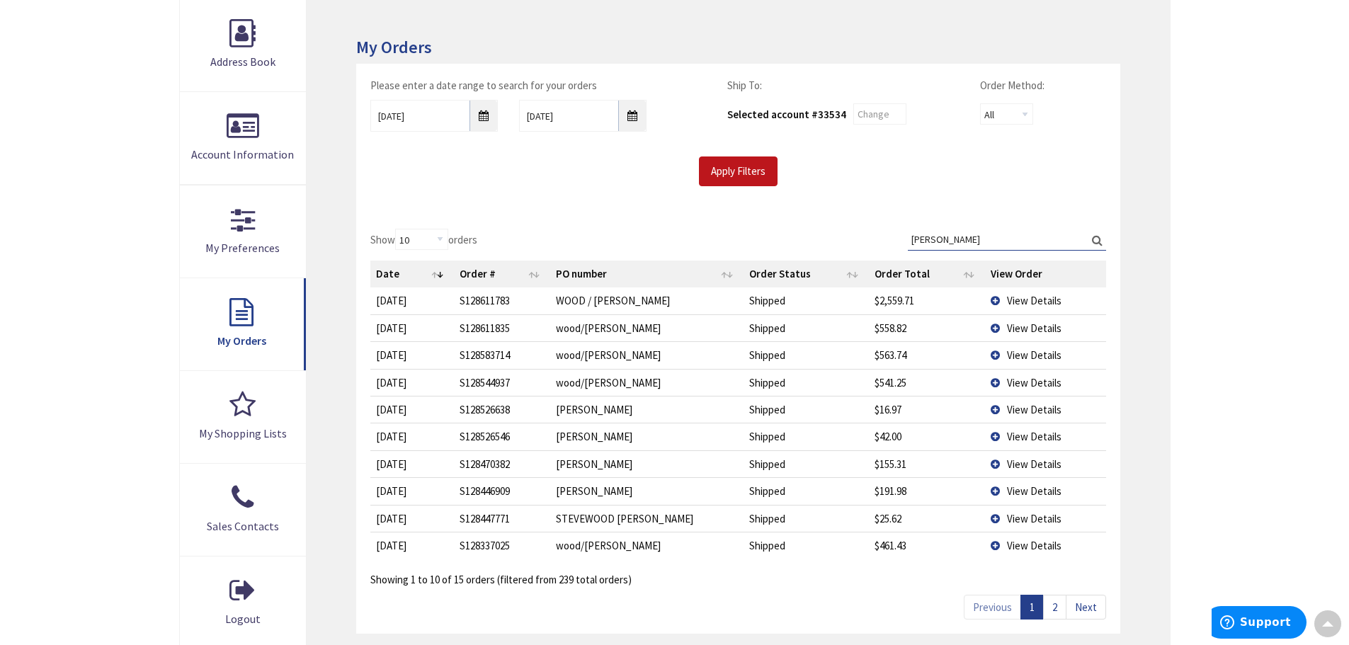
type input "NEFF"
click at [1035, 352] on span "View Details" at bounding box center [1034, 355] width 55 height 13
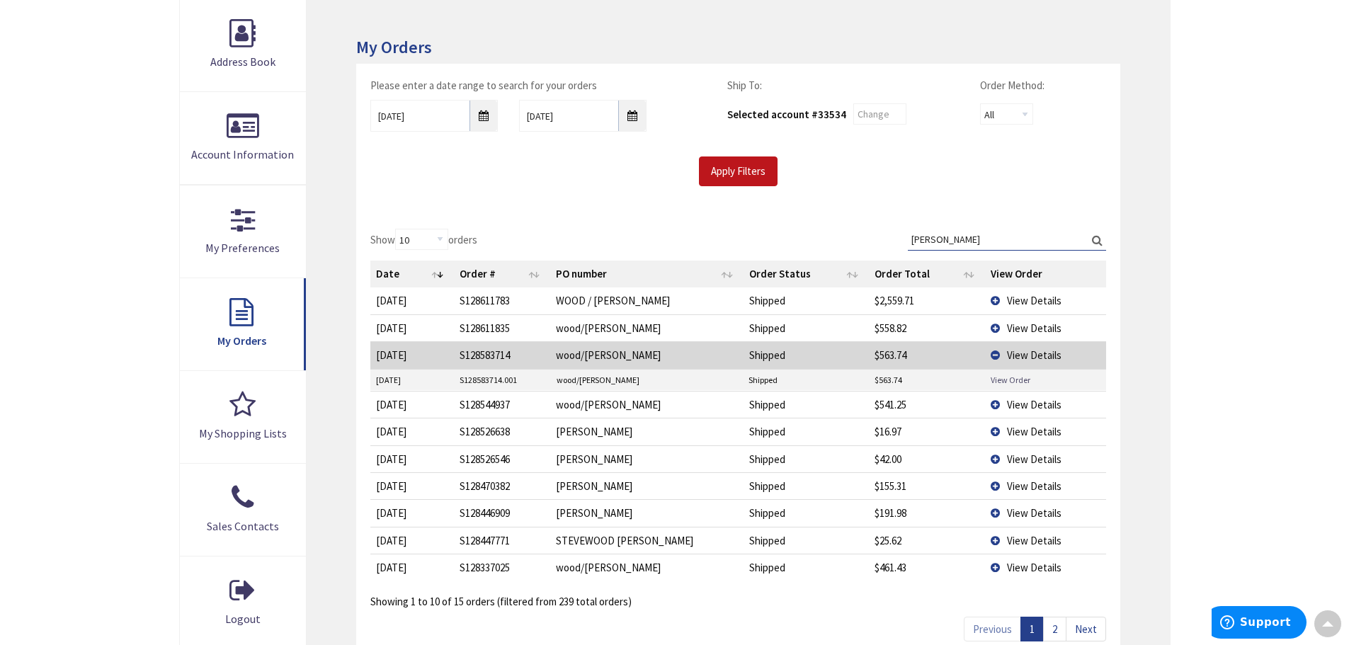
click at [1016, 378] on link "View Order" at bounding box center [1011, 380] width 40 height 12
click at [1031, 332] on span "View Details" at bounding box center [1034, 328] width 55 height 13
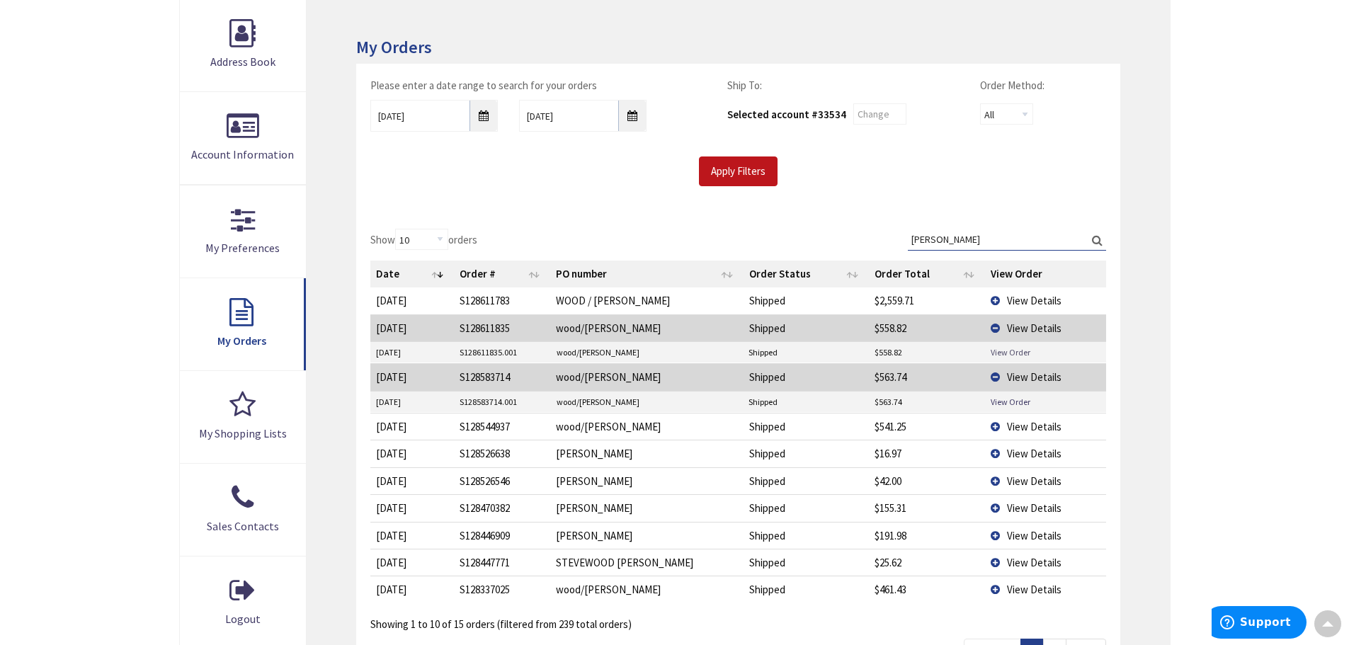
click at [1014, 356] on link "View Order" at bounding box center [1011, 352] width 40 height 12
click at [1034, 296] on span "View Details" at bounding box center [1034, 300] width 55 height 13
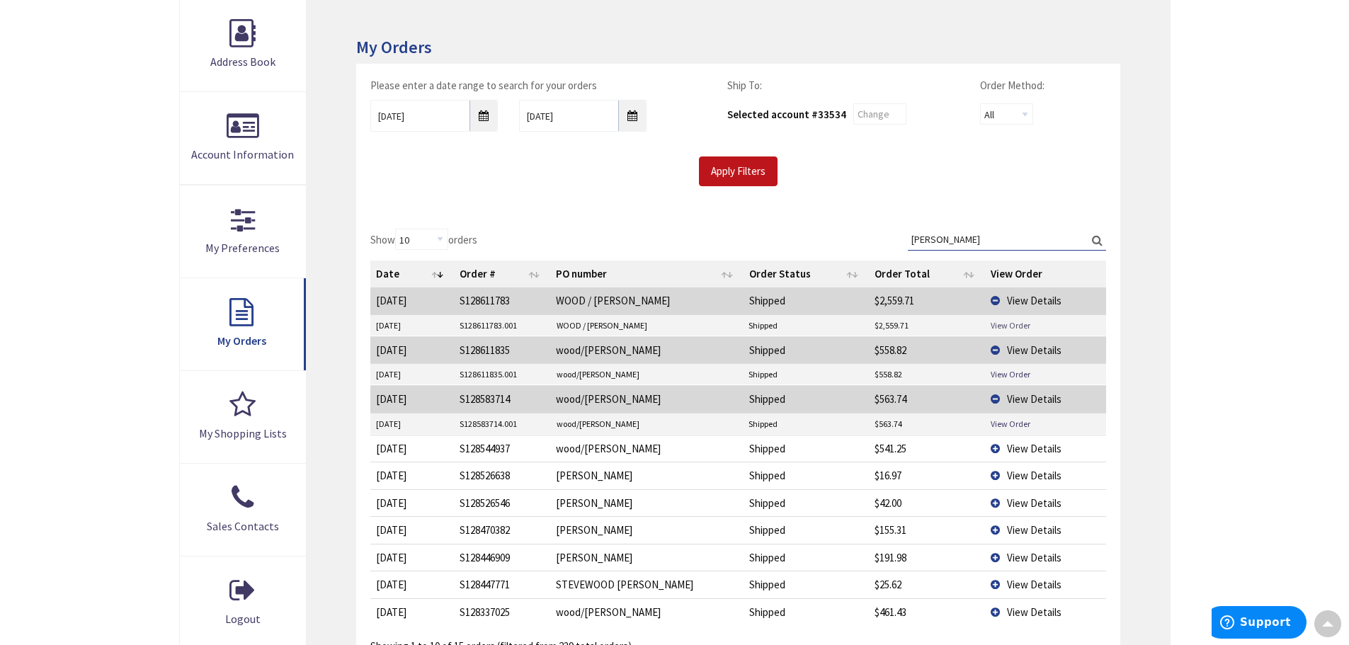
click at [1011, 322] on link "View Order" at bounding box center [1011, 325] width 40 height 12
click at [1039, 448] on span "View Details" at bounding box center [1034, 448] width 55 height 13
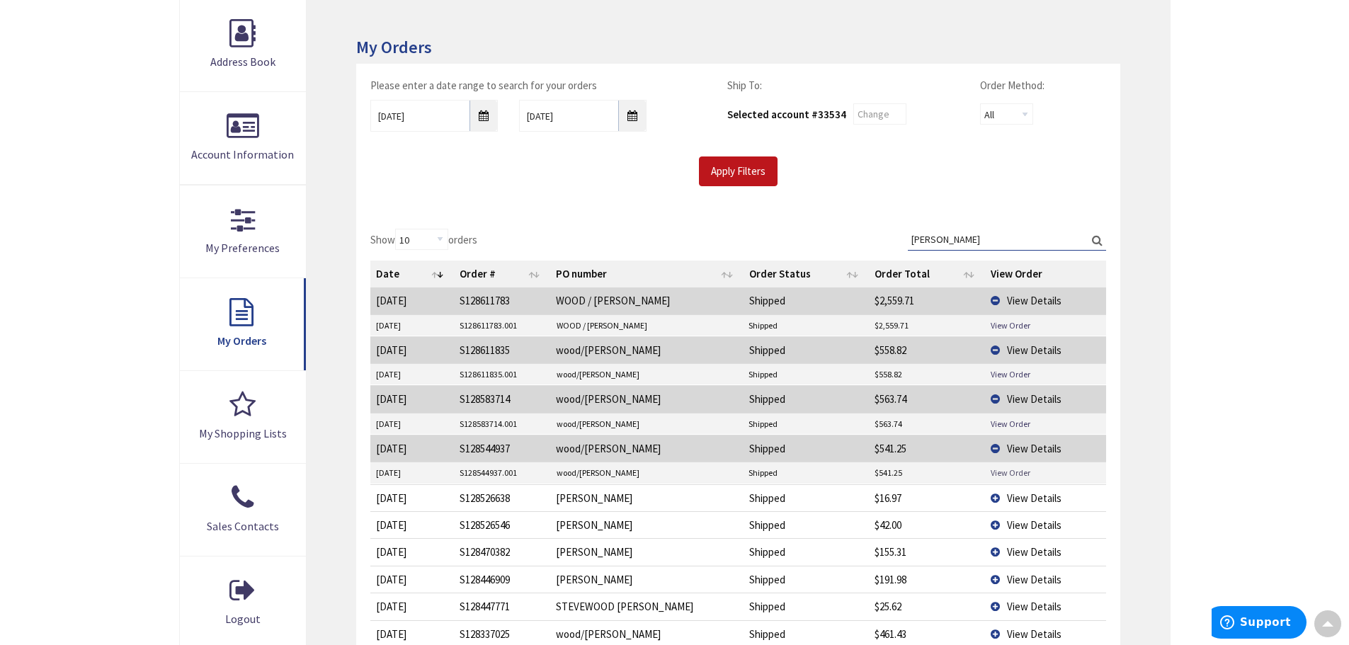
click at [1011, 471] on link "View Order" at bounding box center [1011, 473] width 40 height 12
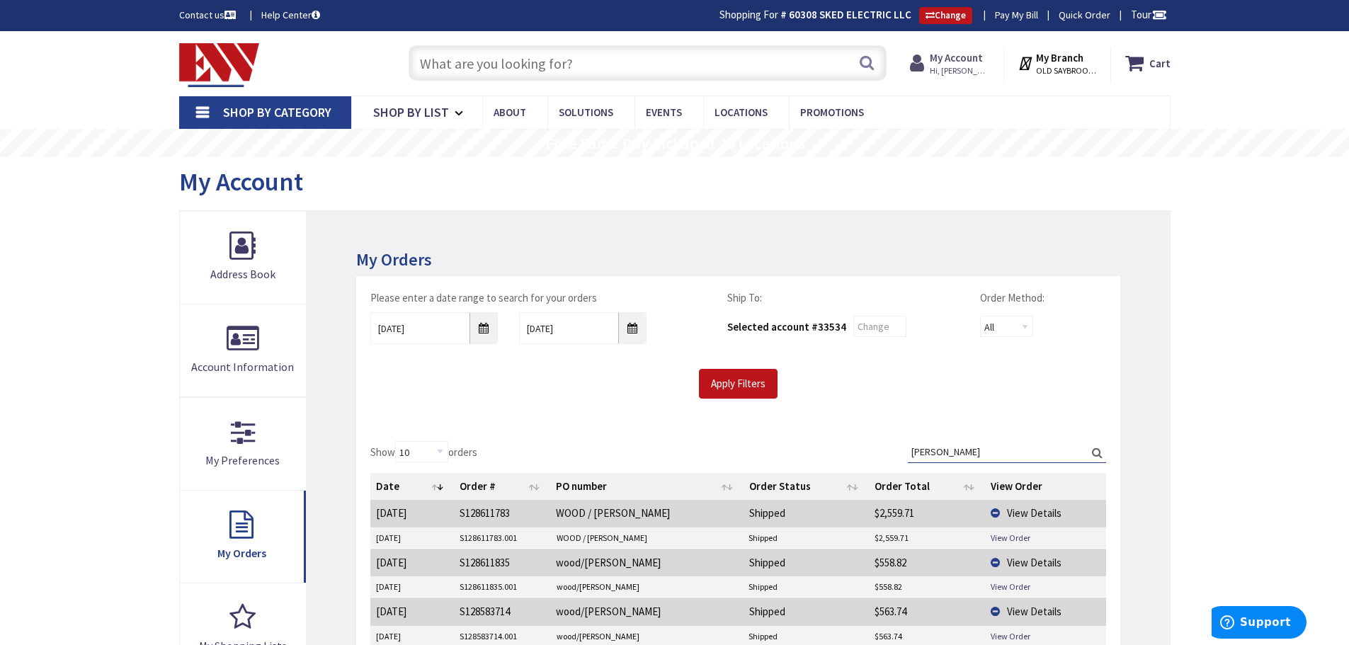
click at [959, 71] on span "Hi, Ken" at bounding box center [960, 70] width 60 height 11
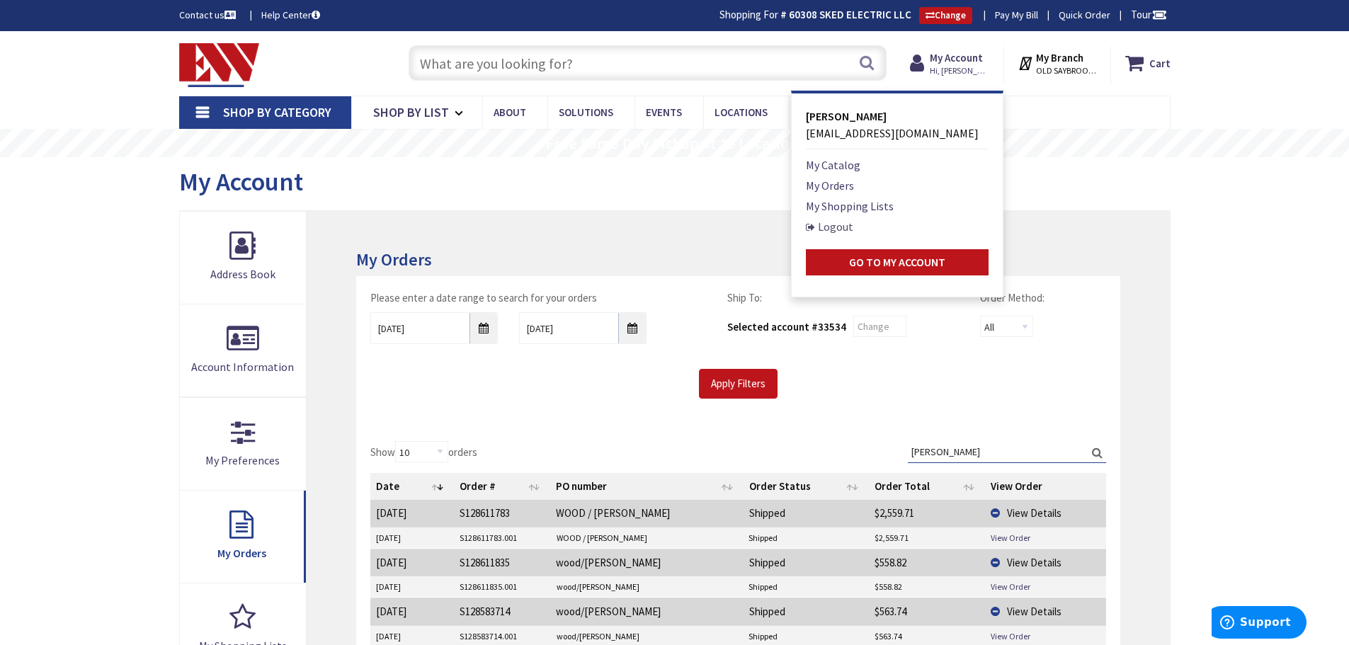
click at [822, 230] on link "Logout" at bounding box center [829, 226] width 47 height 17
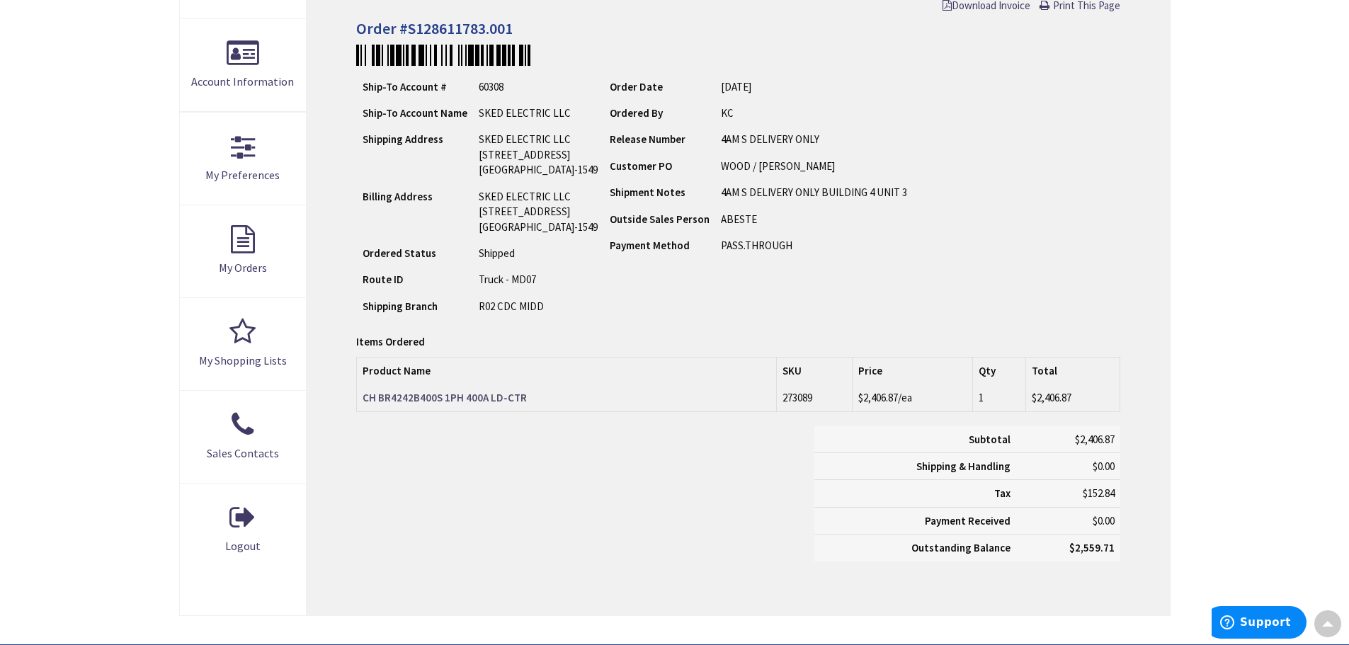
click at [441, 399] on strong "CH BR4242B400S 1PH 400A LD-CTR" at bounding box center [445, 397] width 164 height 13
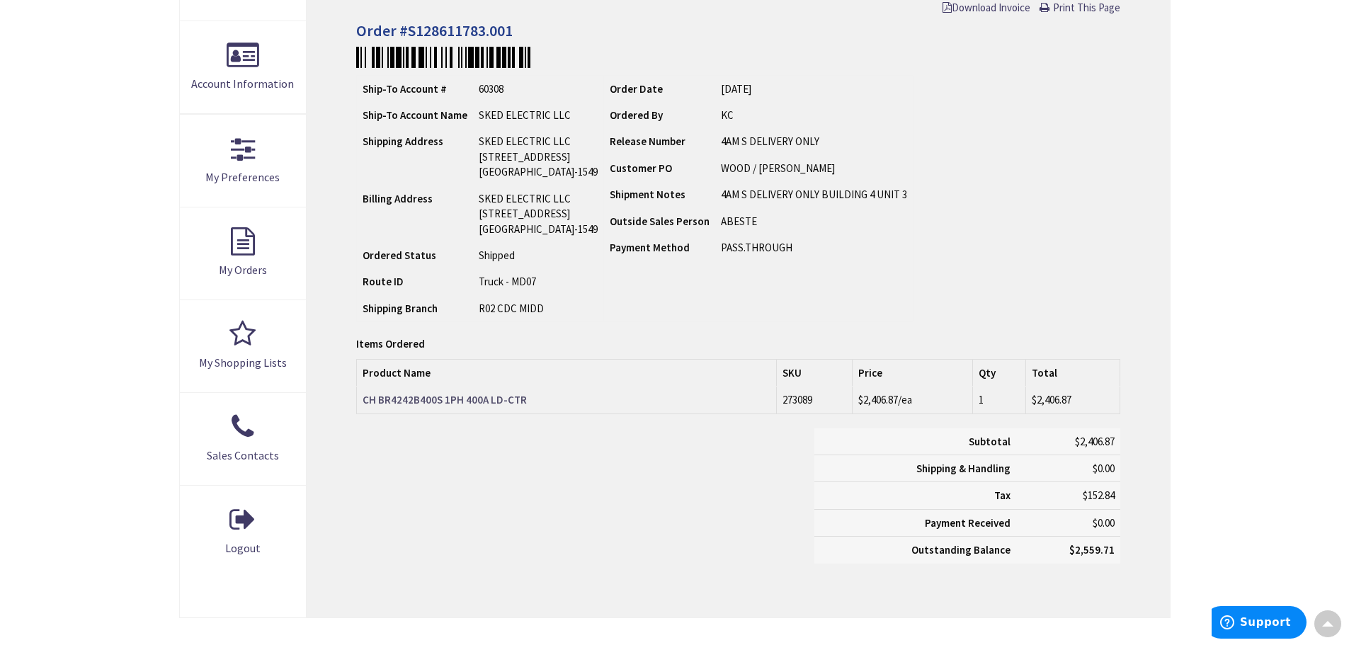
scroll to position [285, 0]
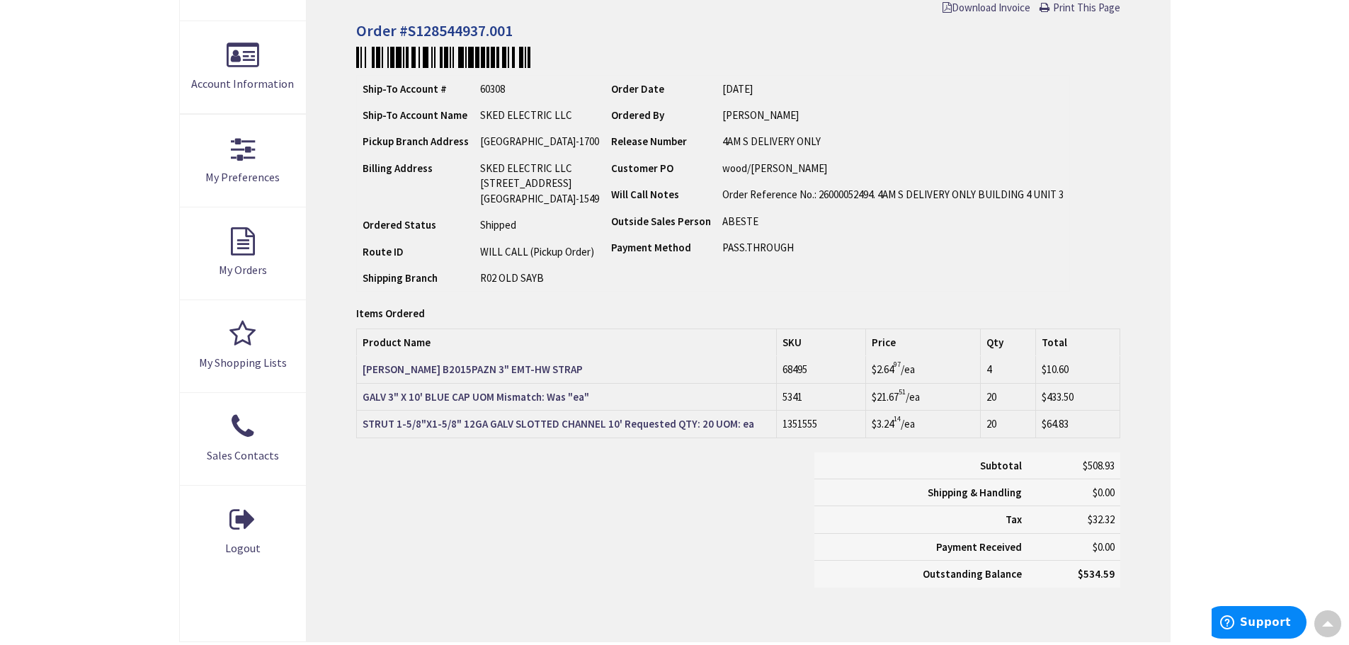
scroll to position [285, 0]
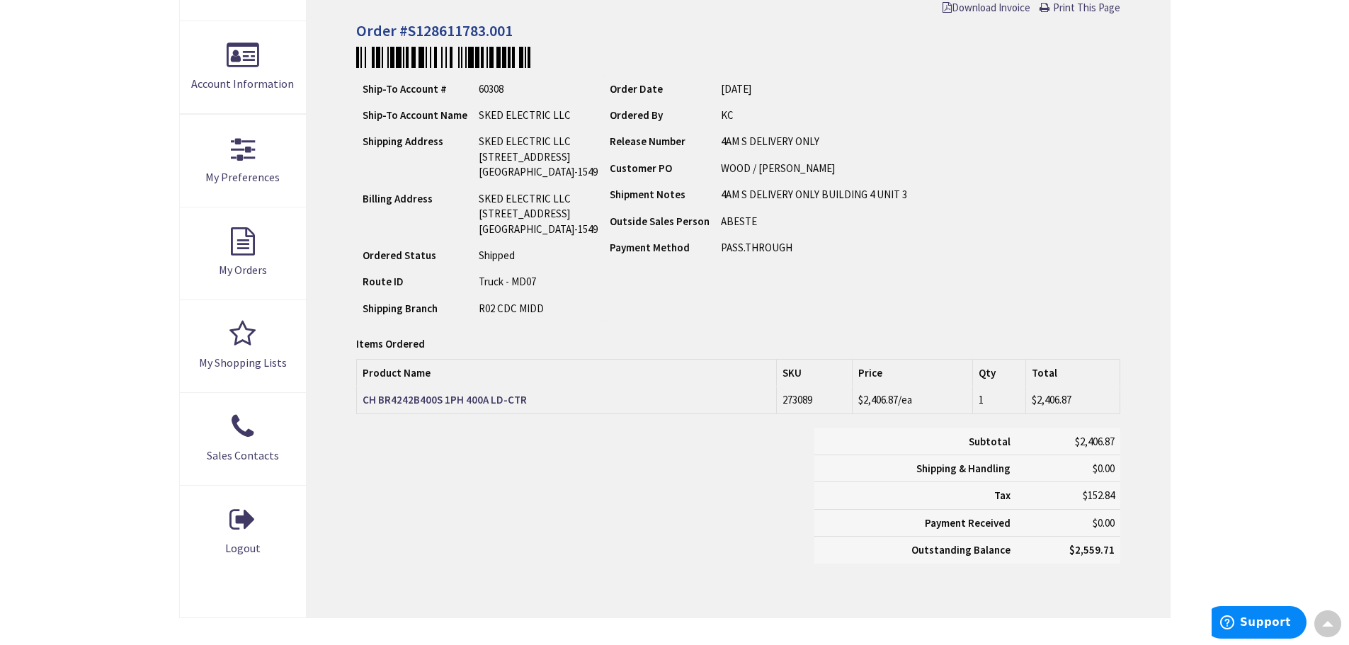
scroll to position [285, 0]
